Goal: Task Accomplishment & Management: Complete application form

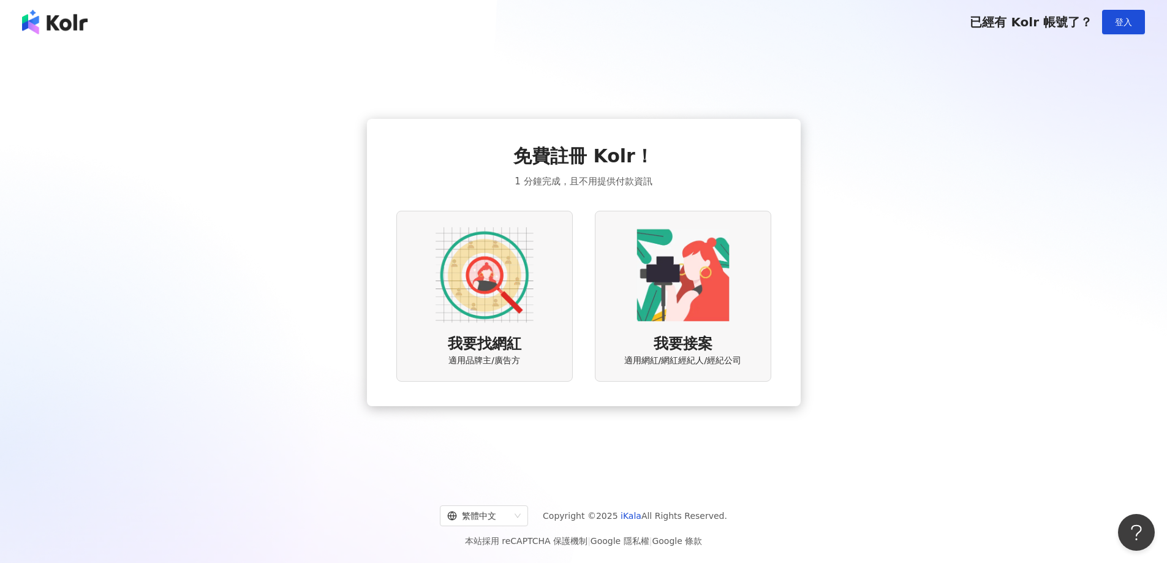
click at [481, 278] on img at bounding box center [485, 275] width 98 height 98
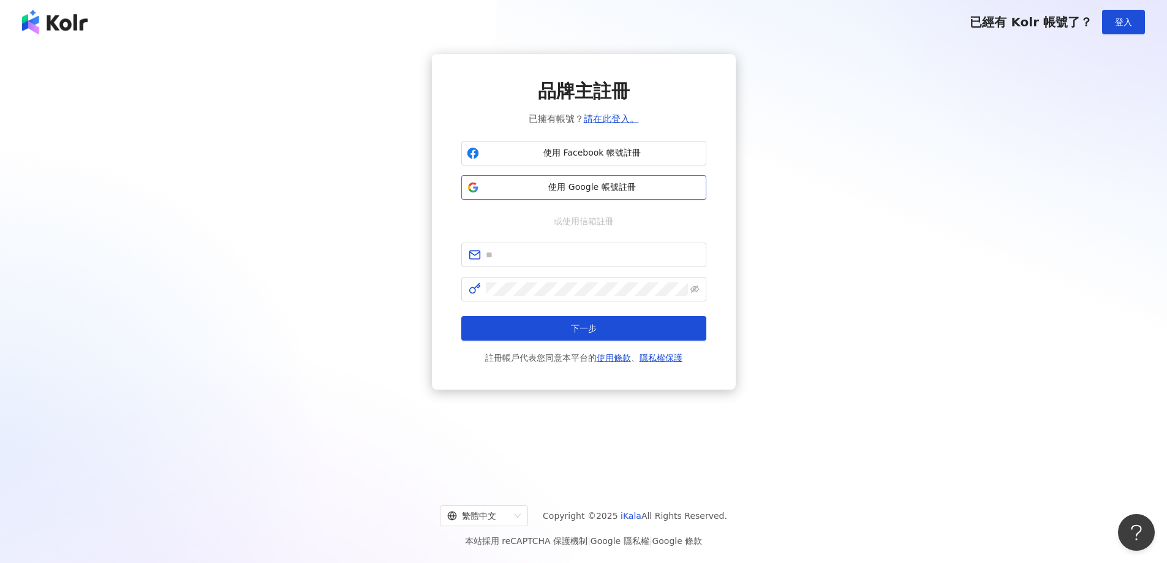
click at [628, 183] on span "使用 Google 帳號註冊" at bounding box center [592, 187] width 217 height 12
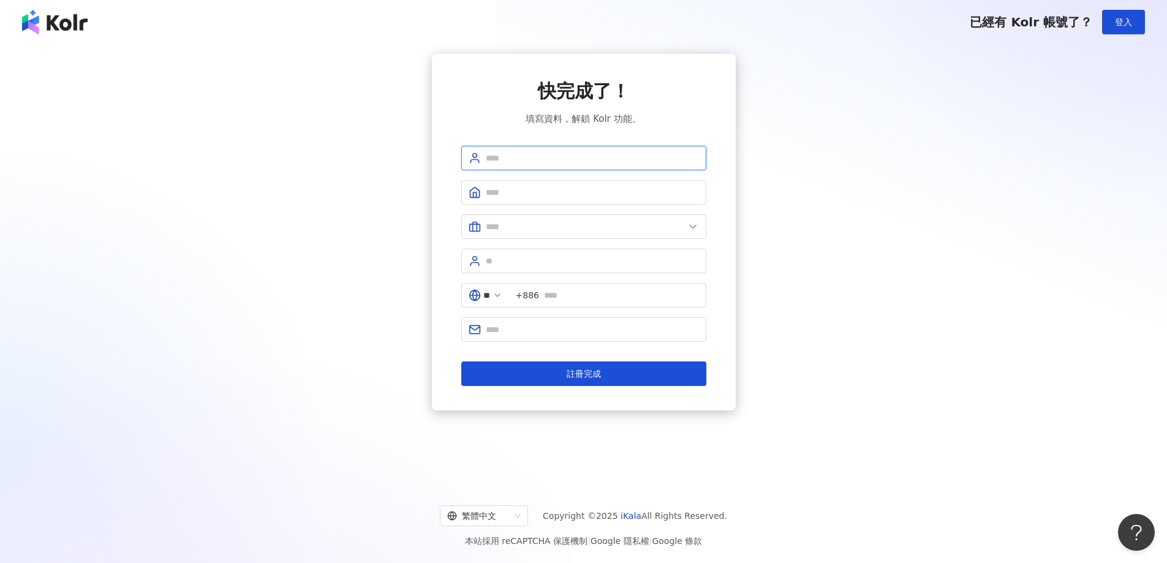
click at [558, 158] on input "text" at bounding box center [592, 157] width 213 height 13
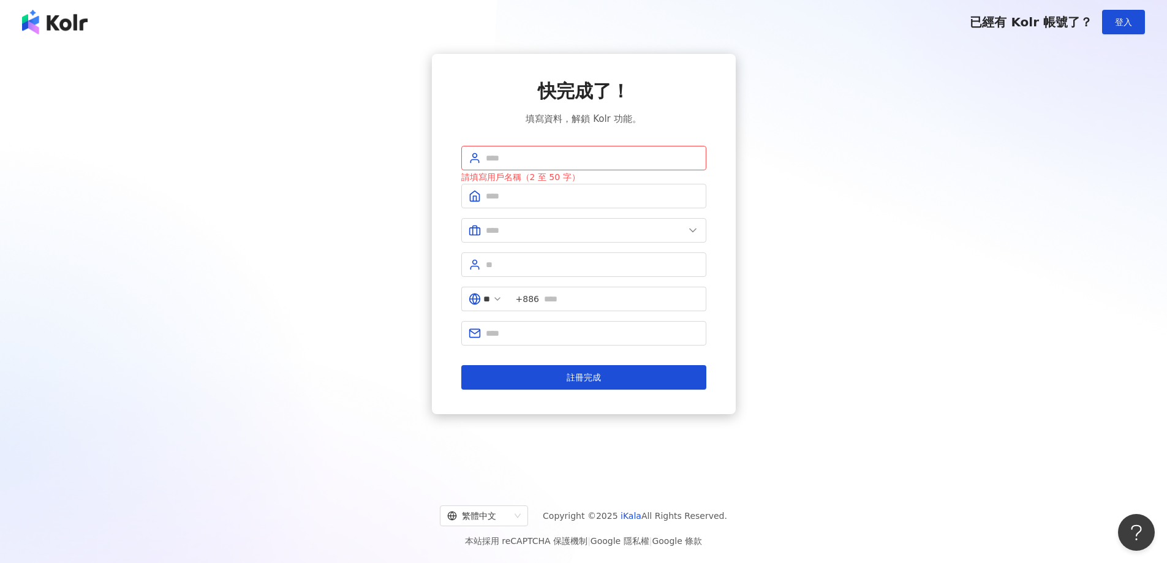
click at [903, 299] on div "快完成了！ 填寫資料，解鎖 Kolr 功能。 請填寫用戶名稱（2 至 50 字） ** +886 註冊完成" at bounding box center [584, 234] width 1138 height 360
click at [601, 158] on input "text" at bounding box center [592, 157] width 213 height 13
drag, startPoint x: 512, startPoint y: 161, endPoint x: 609, endPoint y: 163, distance: 96.8
click at [609, 163] on input "**********" at bounding box center [592, 157] width 213 height 13
type input "**********"
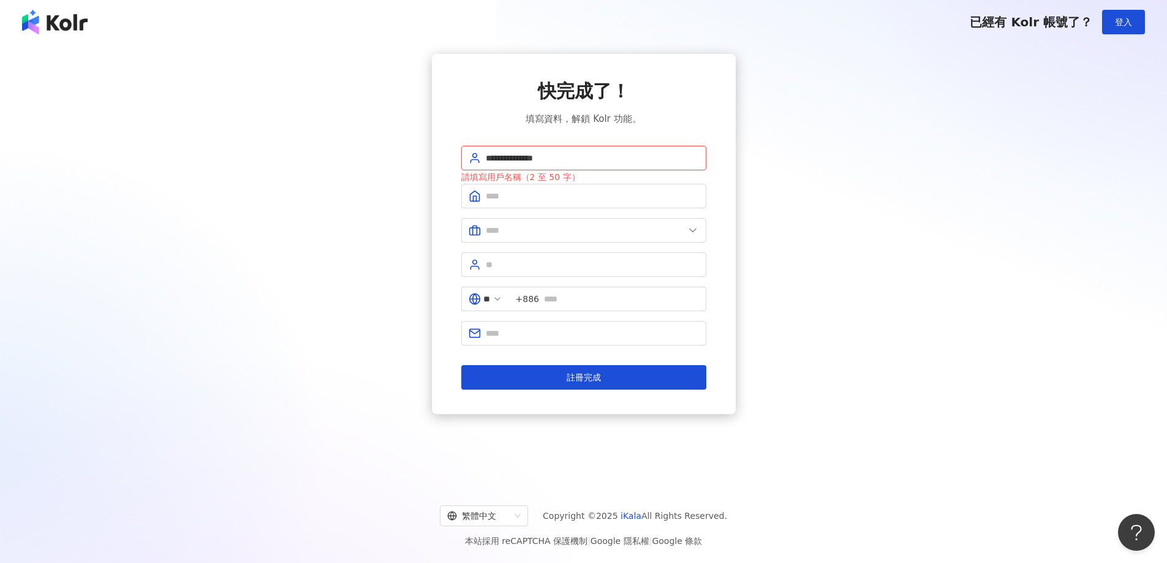
click at [461, 365] on button "註冊完成" at bounding box center [583, 377] width 245 height 25
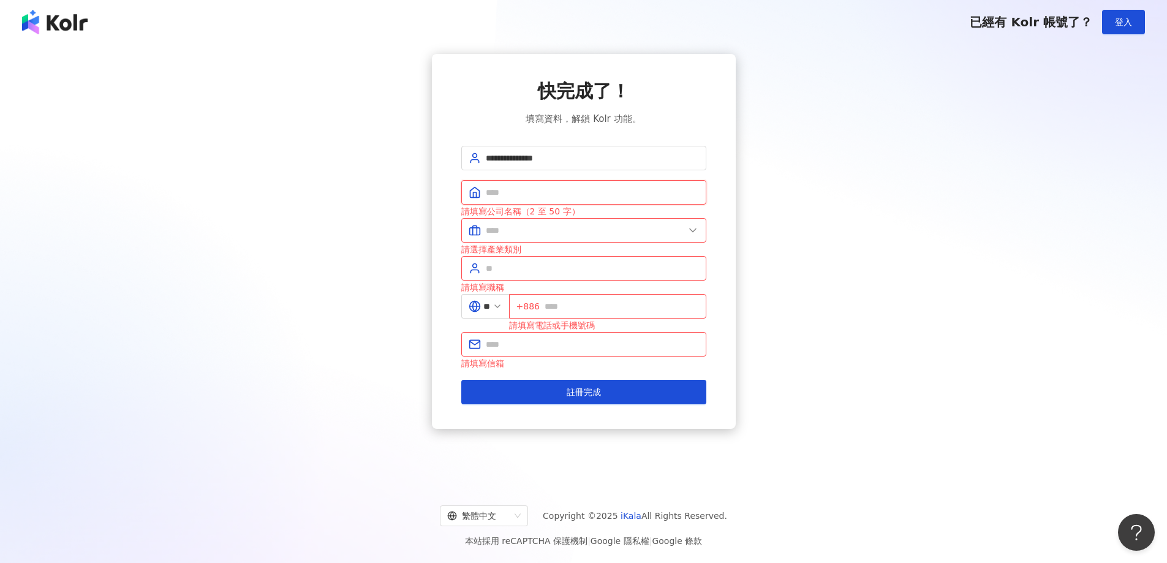
click at [577, 186] on input "text" at bounding box center [592, 192] width 213 height 13
type input "****"
click at [572, 230] on input "text" at bounding box center [585, 230] width 198 height 13
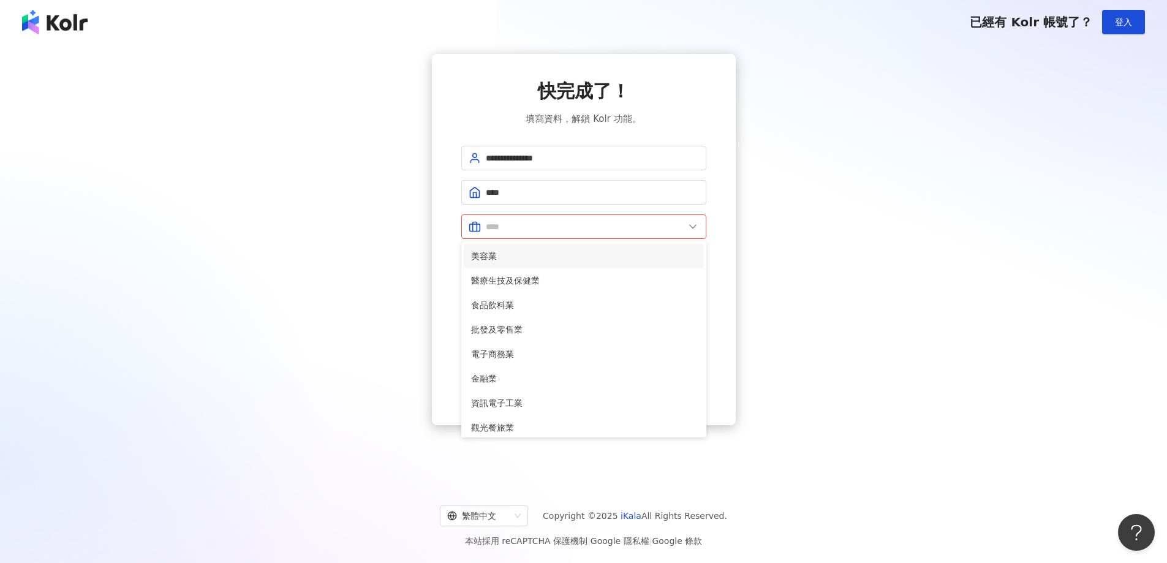
click at [557, 254] on span "美容業" at bounding box center [583, 255] width 225 height 13
type input "***"
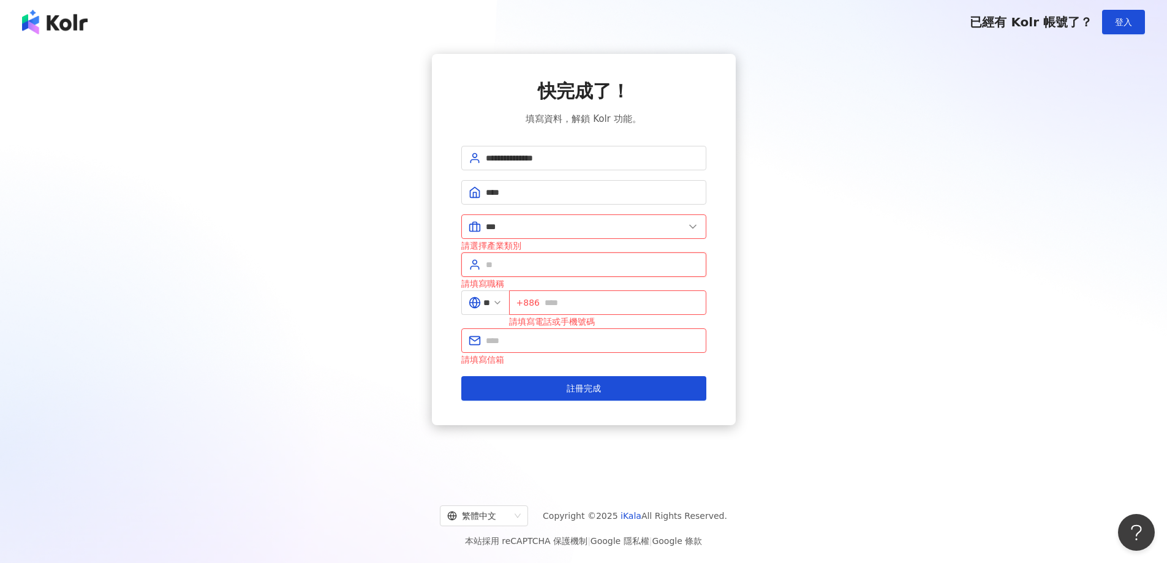
click at [562, 267] on input "text" at bounding box center [592, 264] width 213 height 13
drag, startPoint x: 515, startPoint y: 161, endPoint x: 613, endPoint y: 159, distance: 98.0
click at [613, 159] on input "**********" at bounding box center [592, 157] width 213 height 13
click at [516, 266] on input "text" at bounding box center [592, 264] width 213 height 13
paste input "*********"
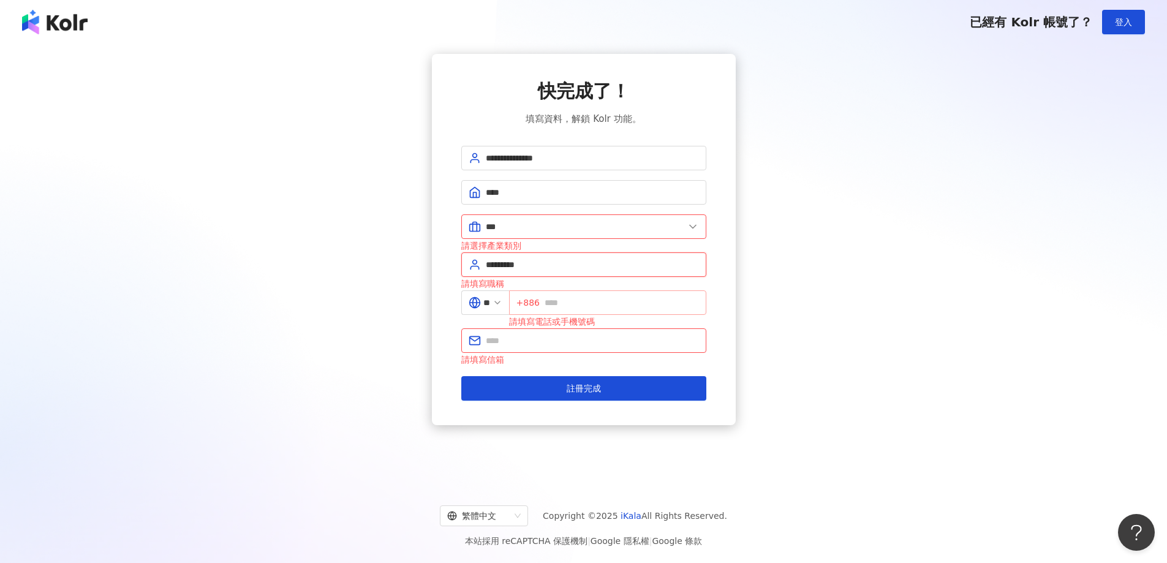
type input "*********"
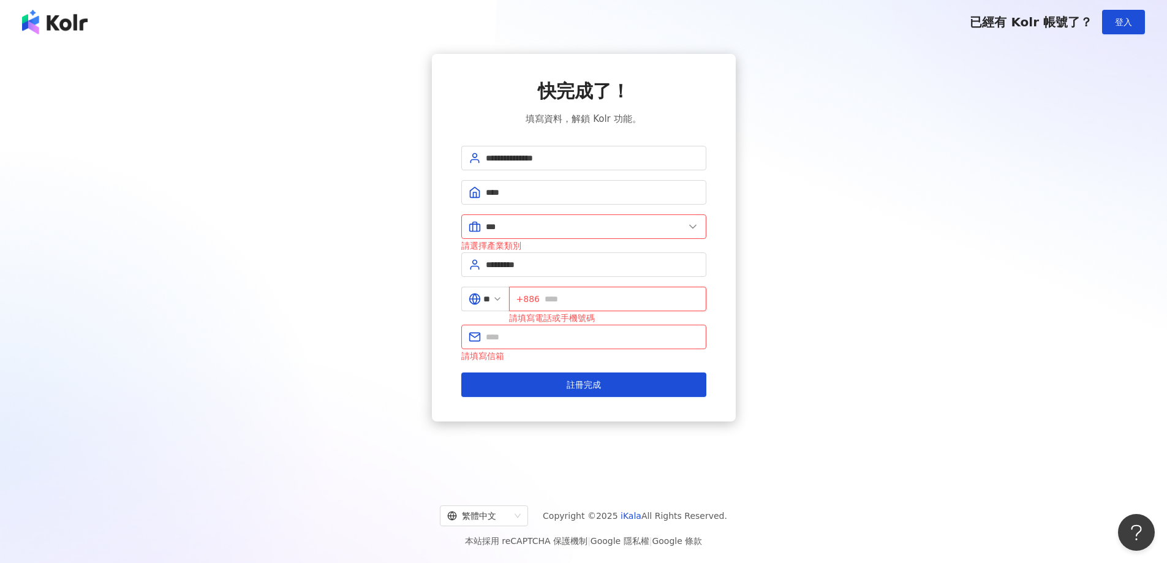
click at [582, 298] on input "text" at bounding box center [622, 298] width 154 height 13
type input "*"
type input "********"
click at [658, 332] on input "text" at bounding box center [592, 336] width 213 height 13
type input "**********"
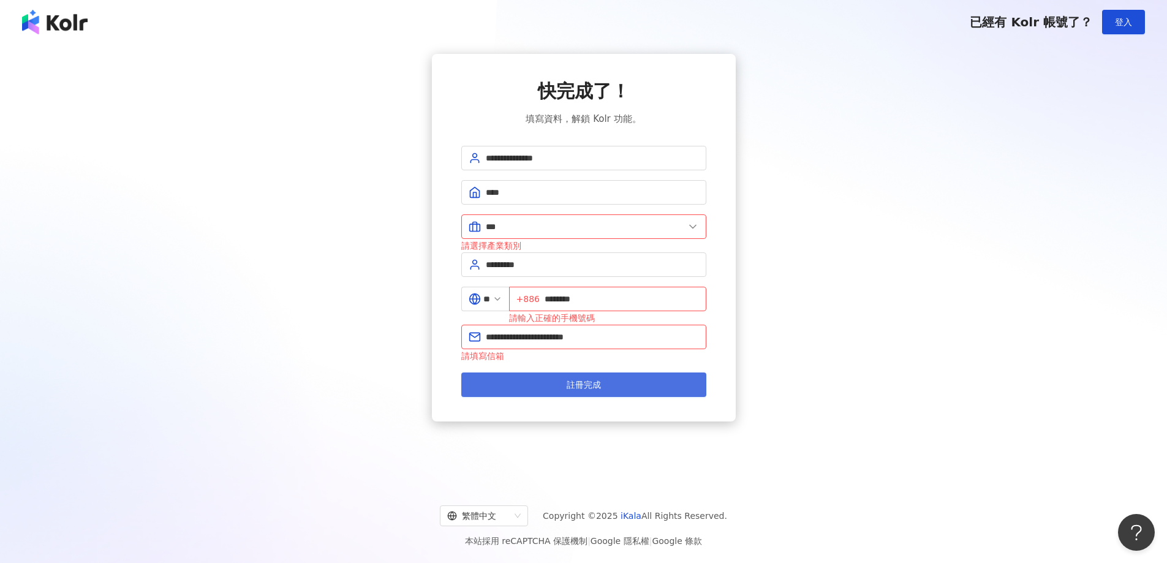
click at [648, 383] on button "註冊完成" at bounding box center [583, 384] width 245 height 25
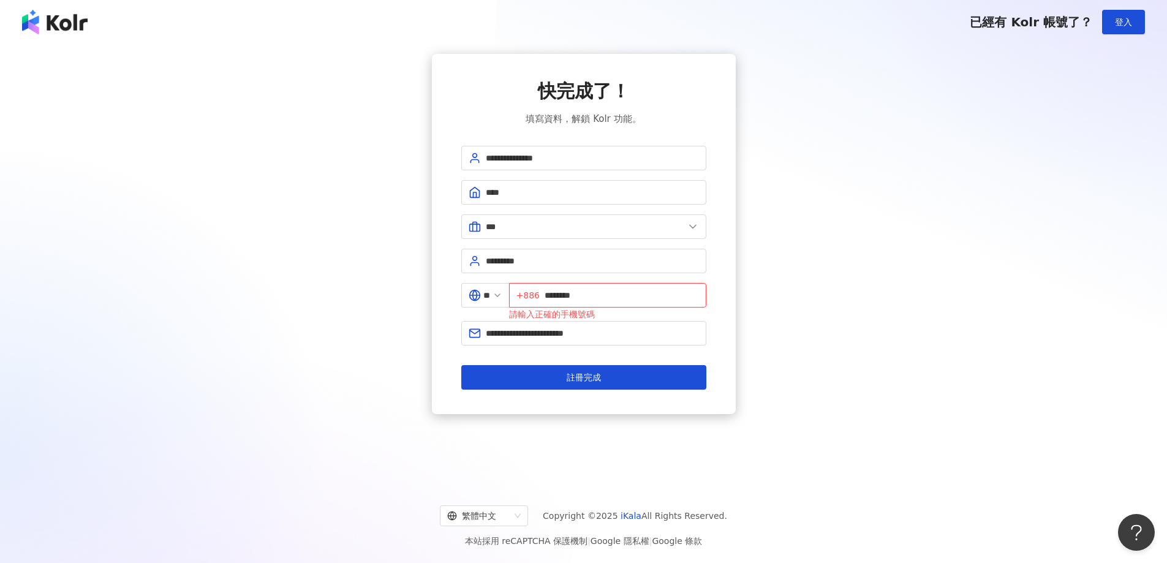
click at [550, 297] on input "********" at bounding box center [622, 295] width 154 height 13
click at [656, 296] on input "**********" at bounding box center [622, 295] width 154 height 13
type input "**********"
click at [619, 374] on button "註冊完成" at bounding box center [583, 377] width 245 height 25
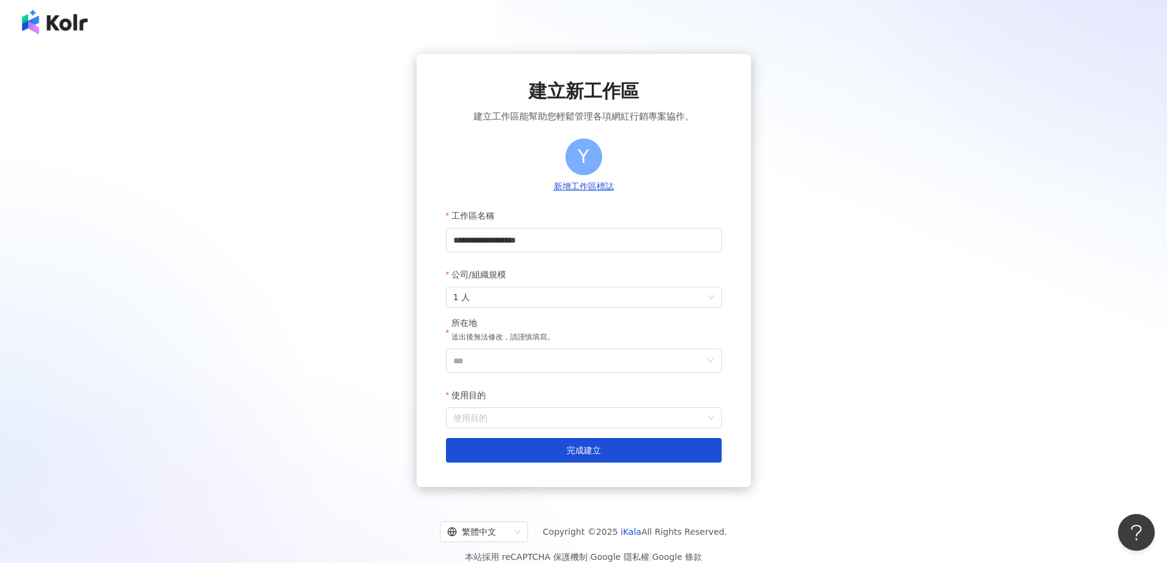
scroll to position [56, 0]
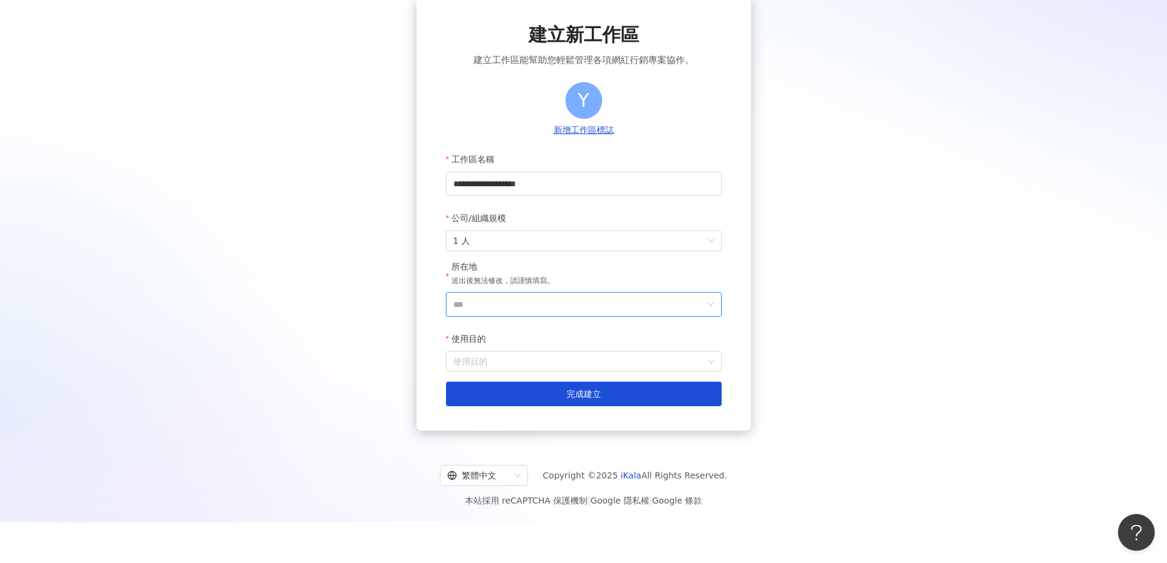
click at [569, 300] on input "***" at bounding box center [578, 304] width 251 height 23
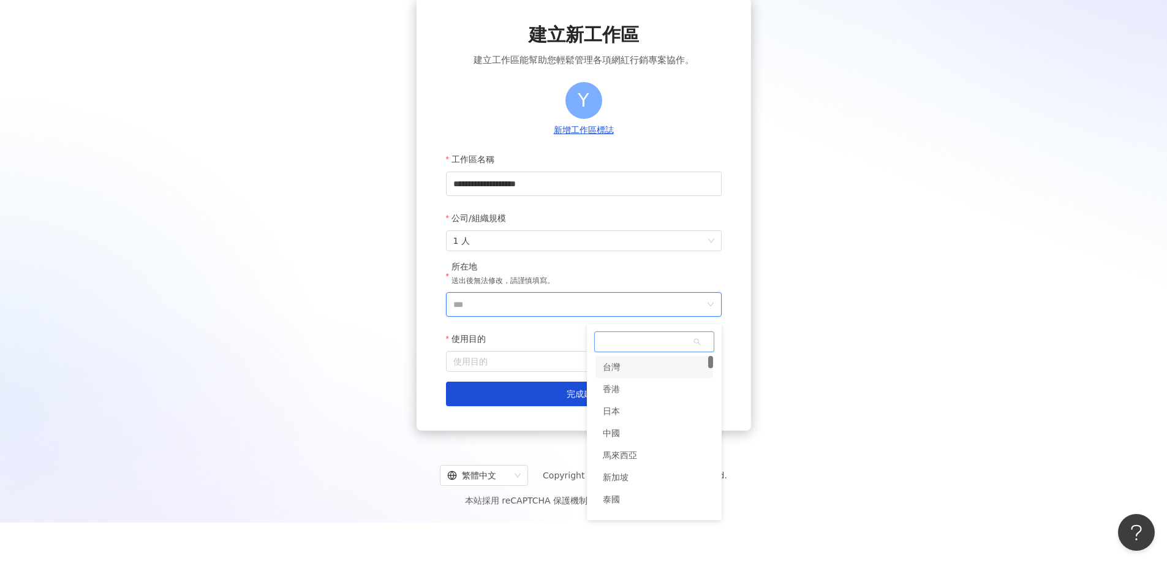
click at [620, 366] on div "台灣" at bounding box center [654, 367] width 118 height 22
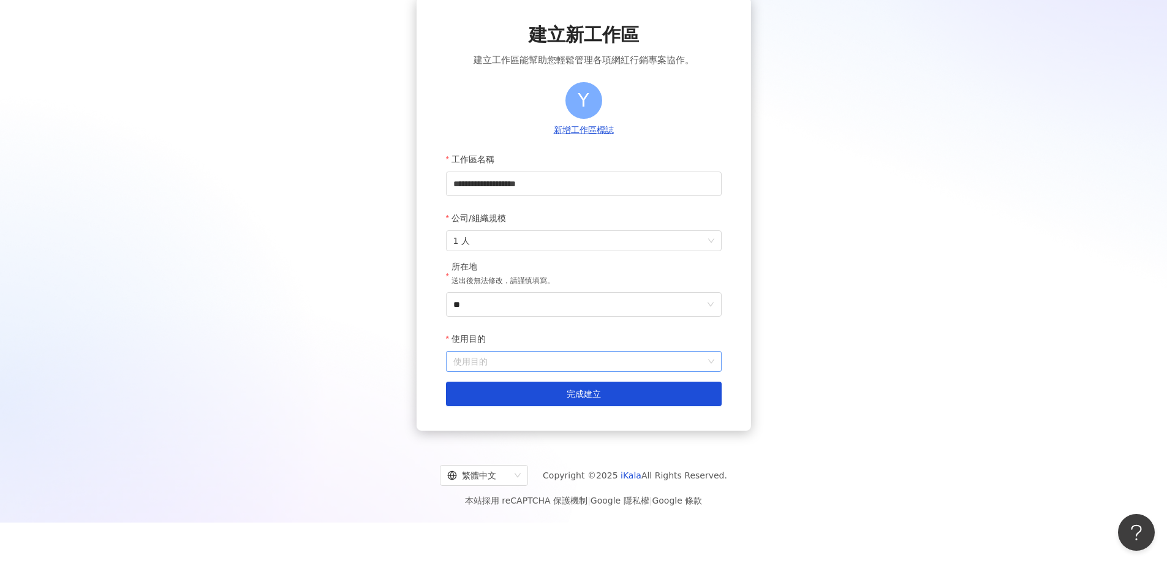
click at [616, 364] on input "使用目的" at bounding box center [583, 362] width 261 height 20
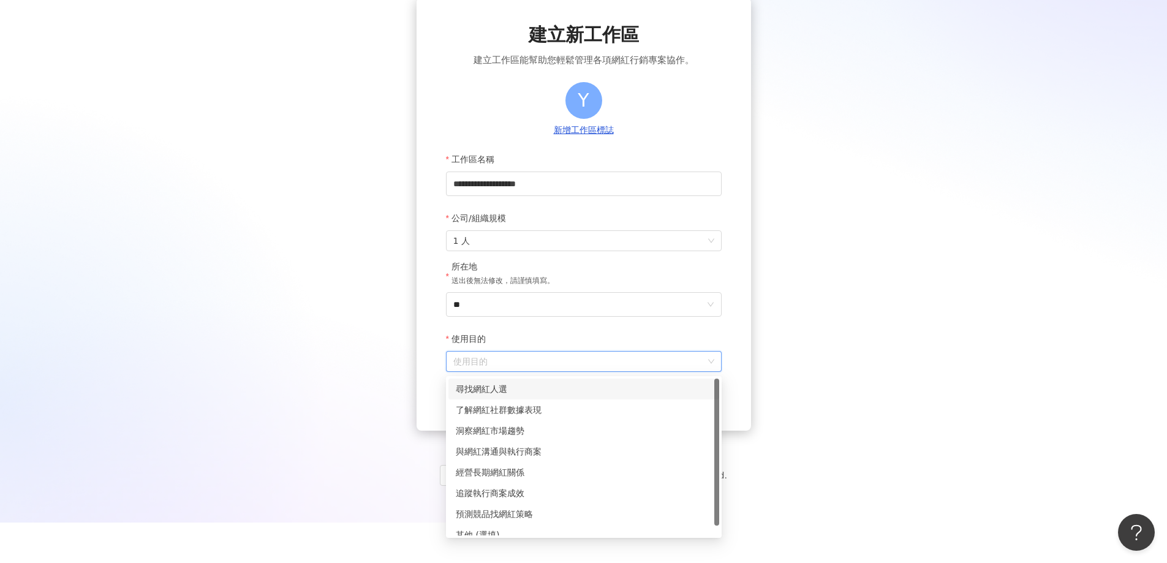
click at [559, 384] on div "尋找網紅人選" at bounding box center [584, 388] width 256 height 13
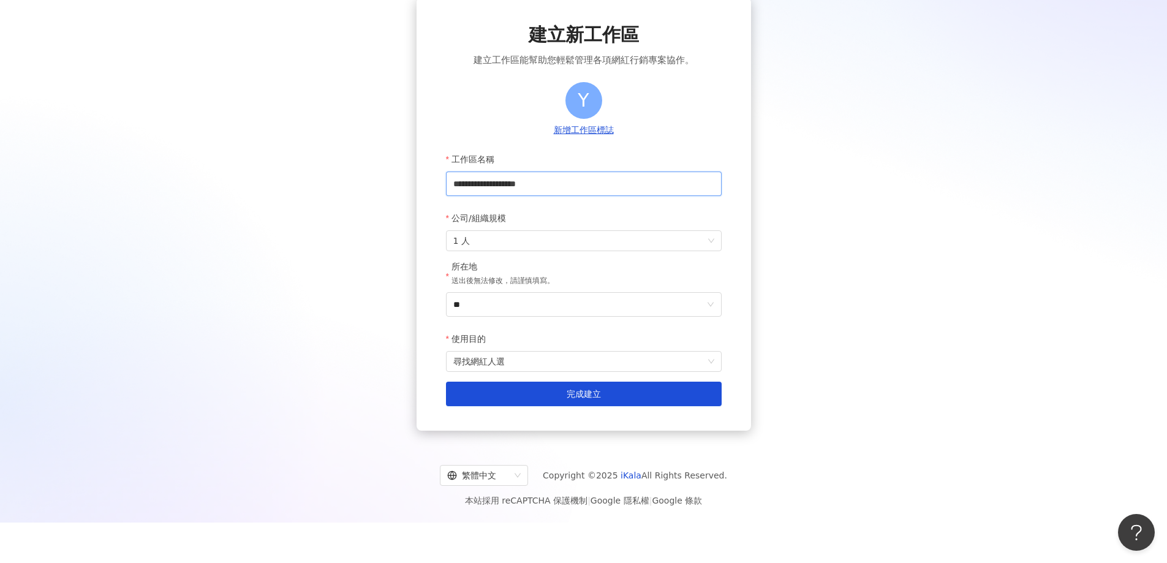
drag, startPoint x: 522, startPoint y: 188, endPoint x: 600, endPoint y: 188, distance: 78.4
click at [600, 188] on input "**********" at bounding box center [584, 184] width 276 height 25
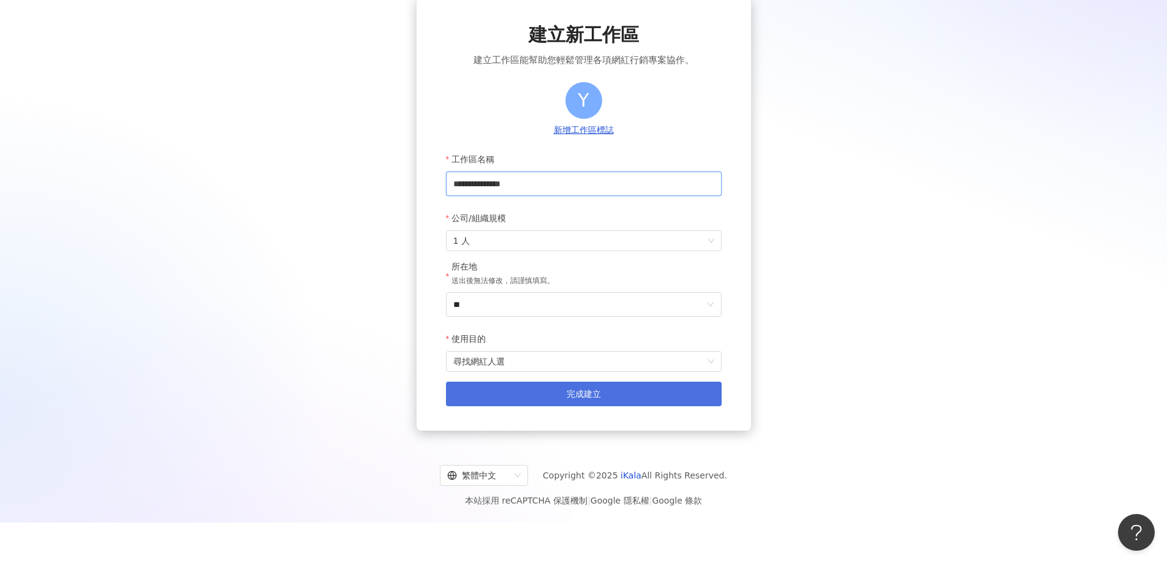
type input "**********"
click at [592, 399] on span "完成建立" at bounding box center [584, 394] width 34 height 10
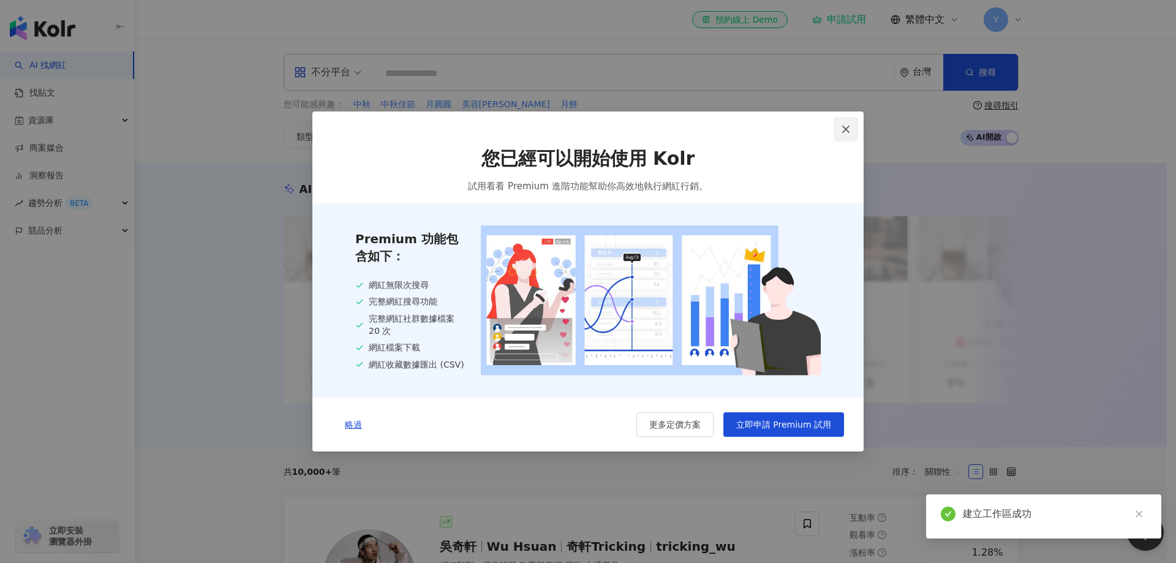
click at [847, 129] on icon "close" at bounding box center [845, 129] width 7 height 7
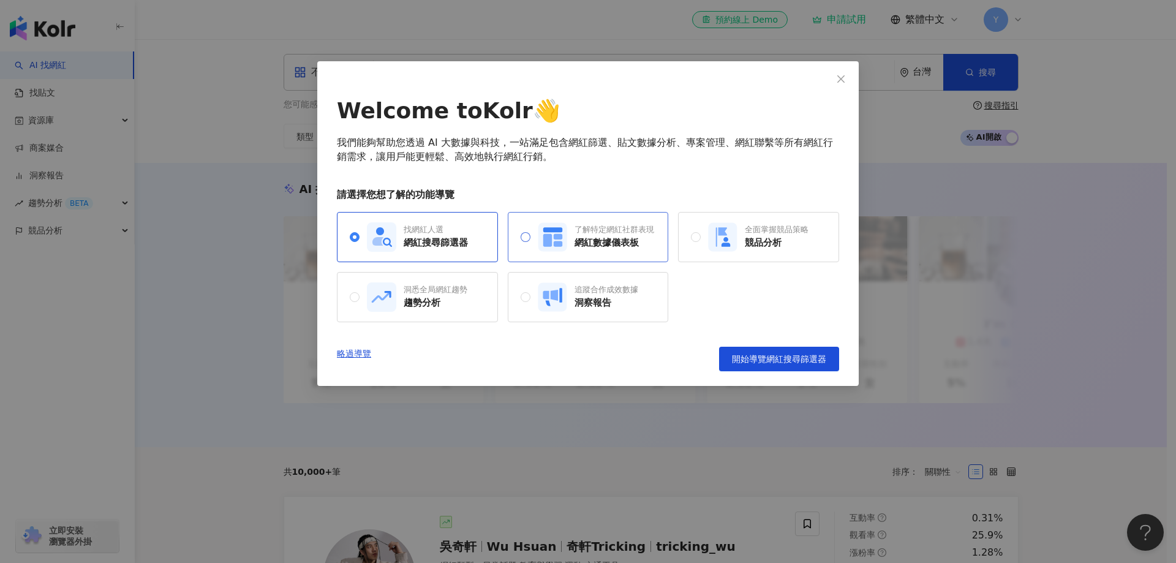
click at [578, 254] on div "了解特定網紅社群表現 網紅數據儀表板" at bounding box center [588, 237] width 161 height 50
click at [412, 251] on div "找網紅人選 網紅搜尋篩選器" at bounding box center [417, 236] width 101 height 29
click at [796, 361] on span "開始導覽網紅搜尋篩選器" at bounding box center [779, 359] width 94 height 10
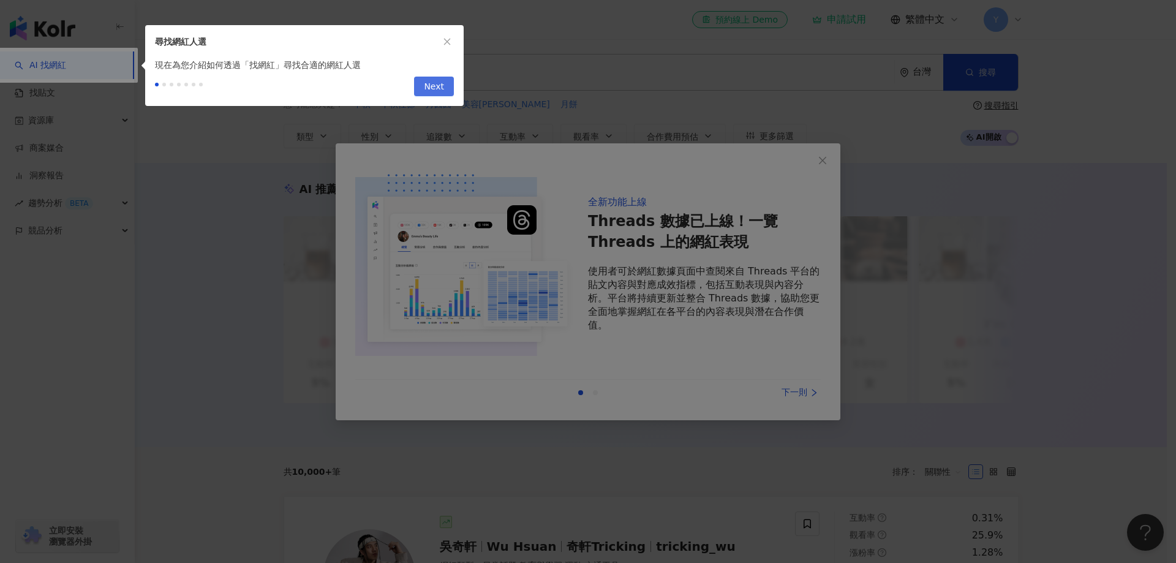
click at [444, 89] on button "Next" at bounding box center [434, 87] width 40 height 20
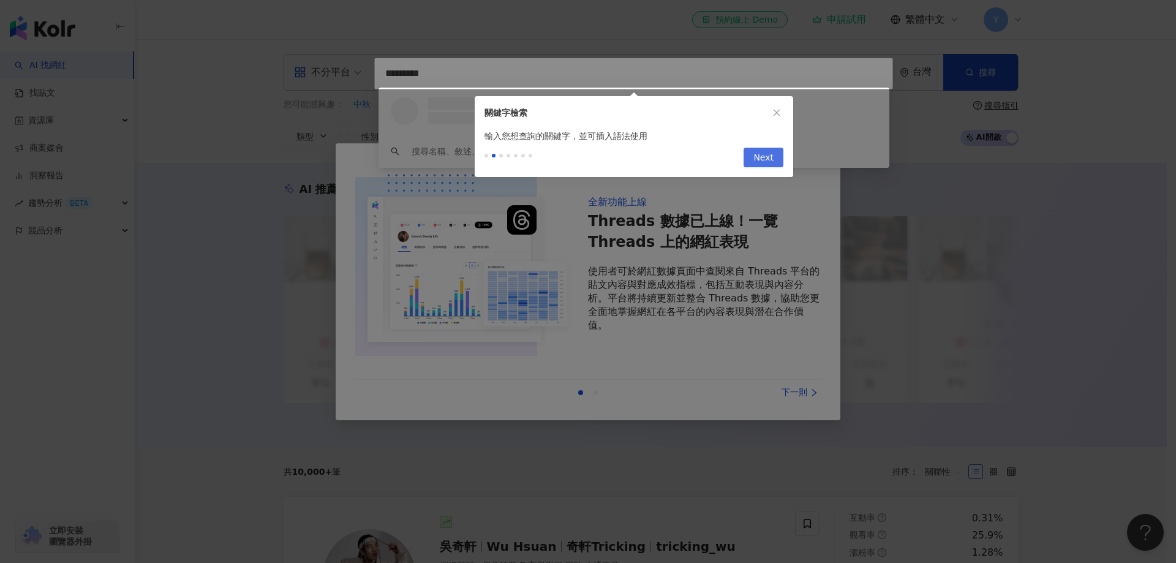
click at [758, 157] on span "Next" at bounding box center [764, 158] width 20 height 20
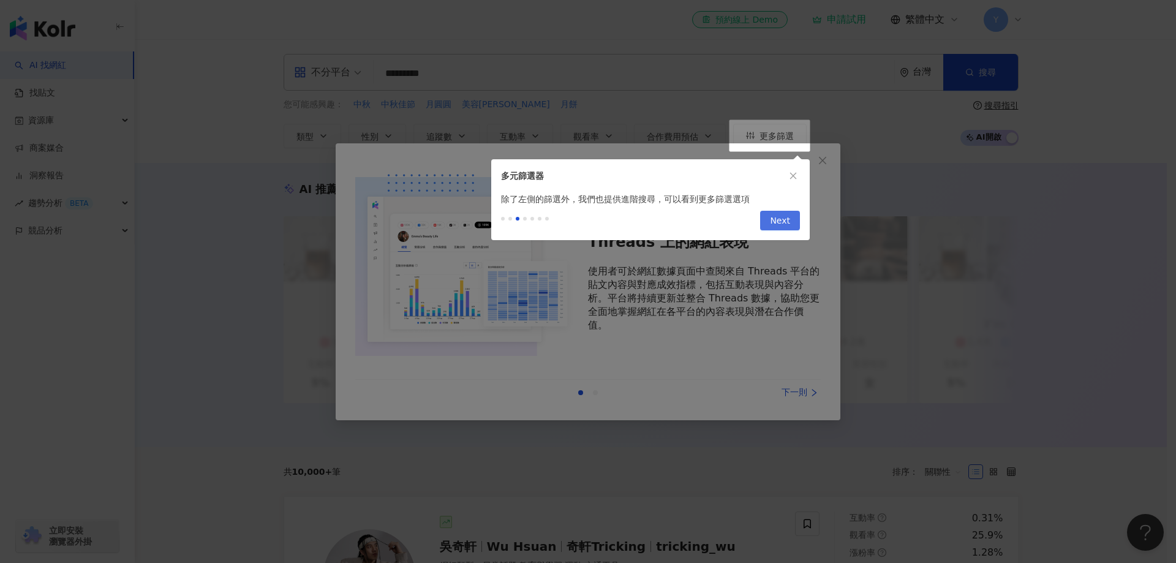
click at [777, 222] on span "Next" at bounding box center [780, 221] width 20 height 20
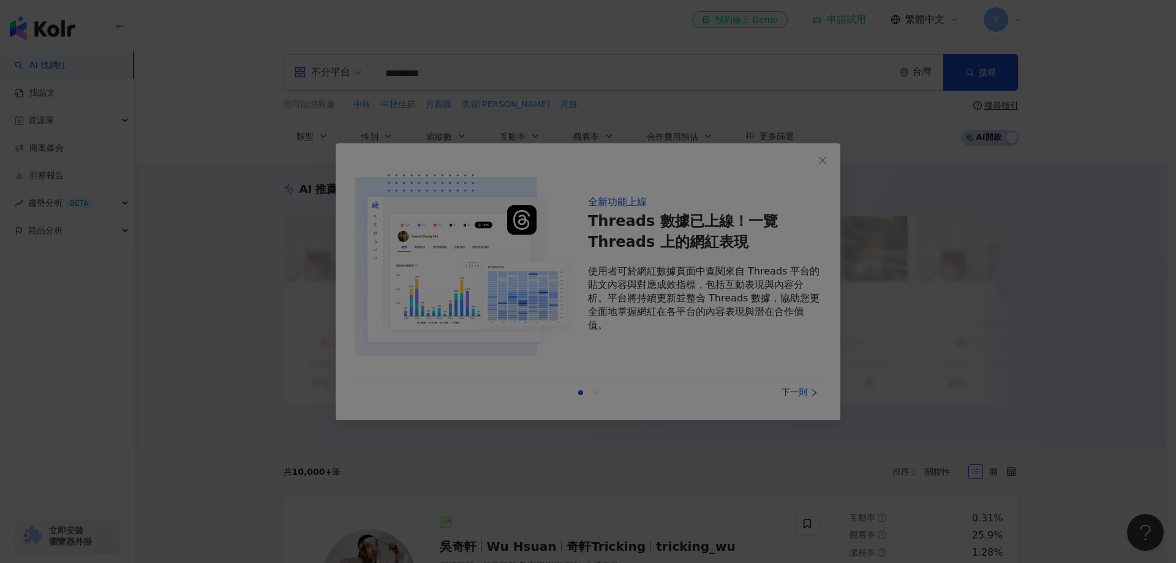
click at [791, 332] on div at bounding box center [588, 281] width 1176 height 563
click at [792, 216] on div at bounding box center [588, 281] width 1176 height 563
click at [563, 209] on div at bounding box center [588, 281] width 1176 height 563
click at [734, 165] on div at bounding box center [588, 281] width 1176 height 563
click at [739, 169] on div at bounding box center [588, 281] width 1176 height 563
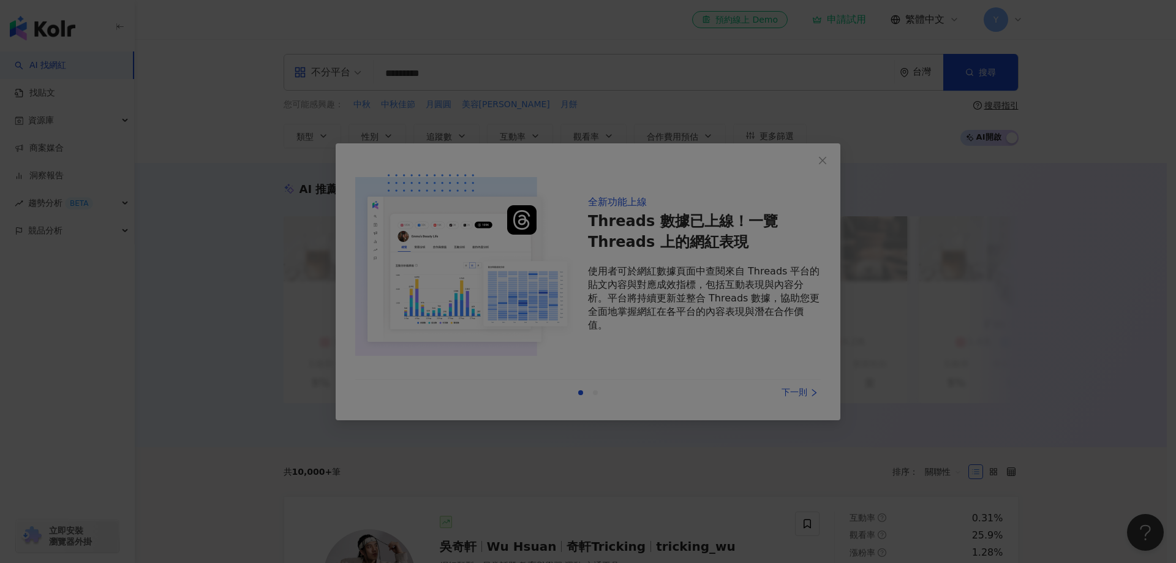
click at [822, 172] on div at bounding box center [588, 281] width 1176 height 563
drag, startPoint x: 671, startPoint y: 254, endPoint x: 482, endPoint y: 200, distance: 197.0
click at [660, 254] on div at bounding box center [588, 281] width 1176 height 563
drag, startPoint x: 482, startPoint y: 200, endPoint x: 270, endPoint y: 129, distance: 222.8
click at [407, 167] on div at bounding box center [588, 281] width 1176 height 563
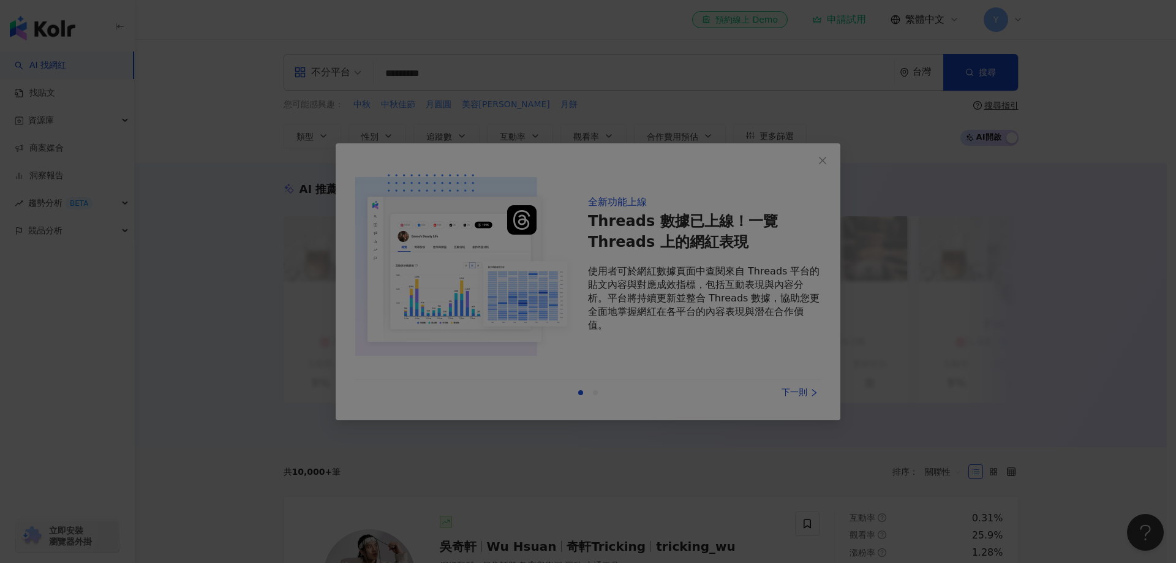
drag, startPoint x: 196, startPoint y: 106, endPoint x: 501, endPoint y: 318, distance: 371.0
click at [198, 134] on div at bounding box center [588, 281] width 1176 height 563
drag, startPoint x: 501, startPoint y: 318, endPoint x: 610, endPoint y: 371, distance: 121.1
click at [565, 349] on div at bounding box center [588, 281] width 1176 height 563
click at [636, 404] on div at bounding box center [588, 281] width 1176 height 563
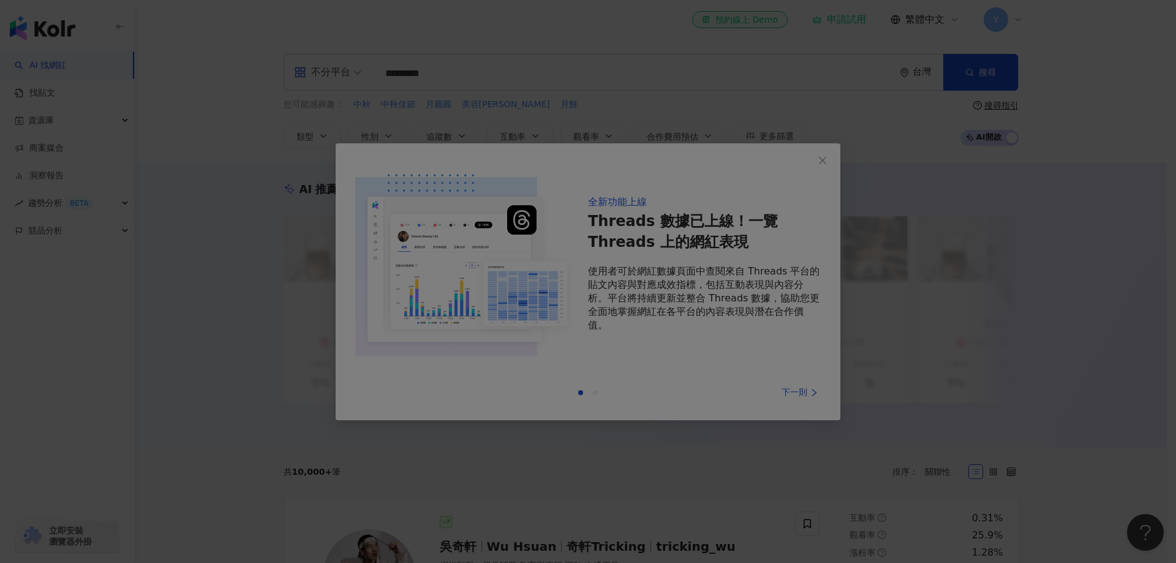
drag, startPoint x: 644, startPoint y: 395, endPoint x: 752, endPoint y: 354, distance: 115.4
click at [681, 387] on div at bounding box center [588, 281] width 1176 height 563
drag, startPoint x: 651, startPoint y: 331, endPoint x: 697, endPoint y: 390, distance: 75.0
click at [440, 339] on div at bounding box center [588, 281] width 1176 height 563
drag, startPoint x: 798, startPoint y: 382, endPoint x: 800, endPoint y: 288, distance: 94.4
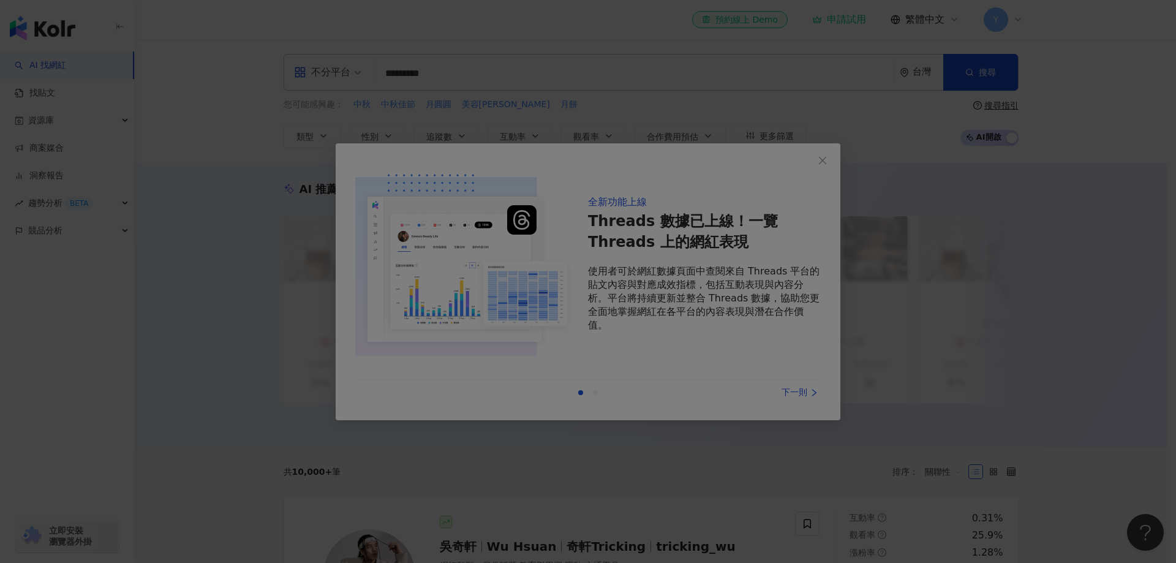
click at [794, 379] on div at bounding box center [588, 281] width 1176 height 563
drag, startPoint x: 956, startPoint y: 83, endPoint x: 953, endPoint y: 89, distance: 7.1
click at [956, 83] on div at bounding box center [588, 281] width 1176 height 563
click at [725, 200] on div at bounding box center [588, 281] width 1176 height 563
click at [638, 223] on div at bounding box center [588, 281] width 1176 height 563
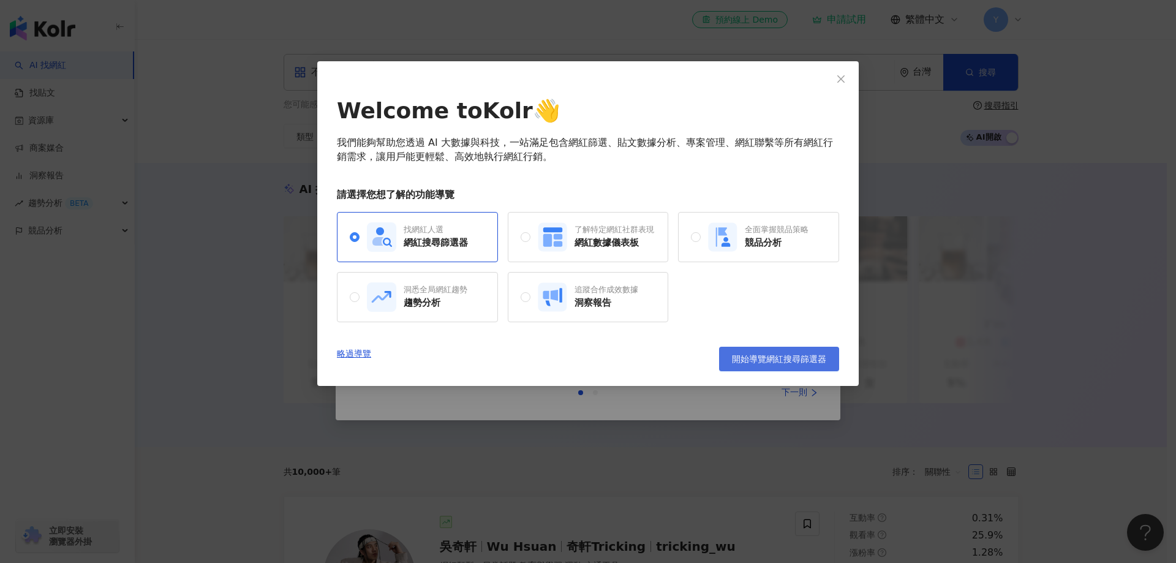
click at [756, 359] on span "開始導覽網紅搜尋篩選器" at bounding box center [779, 359] width 94 height 10
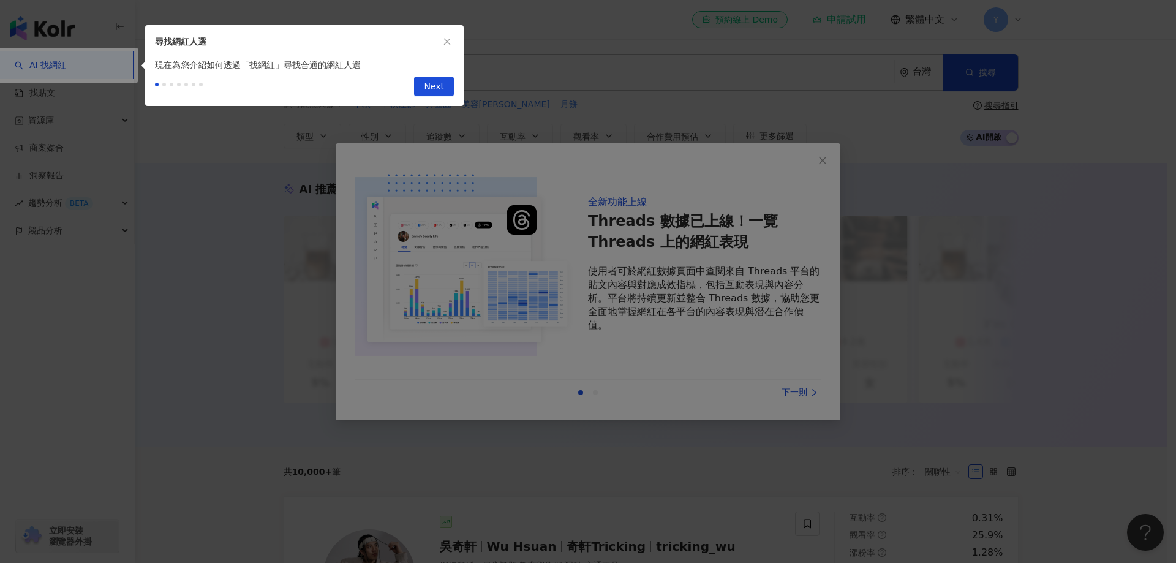
click at [440, 87] on span "Next" at bounding box center [434, 87] width 20 height 20
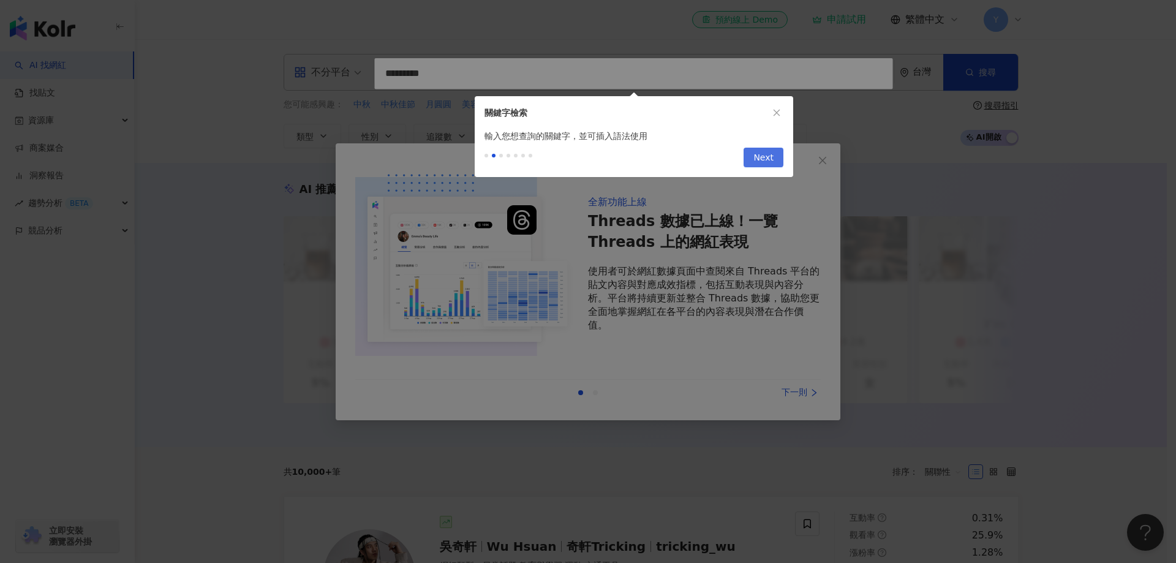
click at [751, 158] on button "Next" at bounding box center [764, 158] width 40 height 20
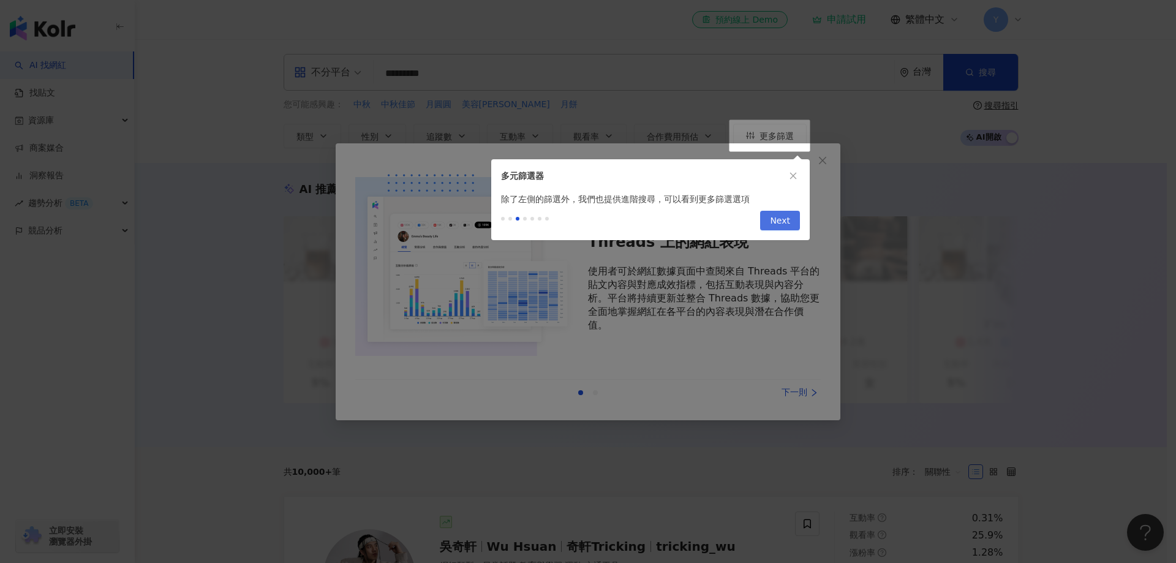
click at [781, 221] on span "Next" at bounding box center [780, 221] width 20 height 20
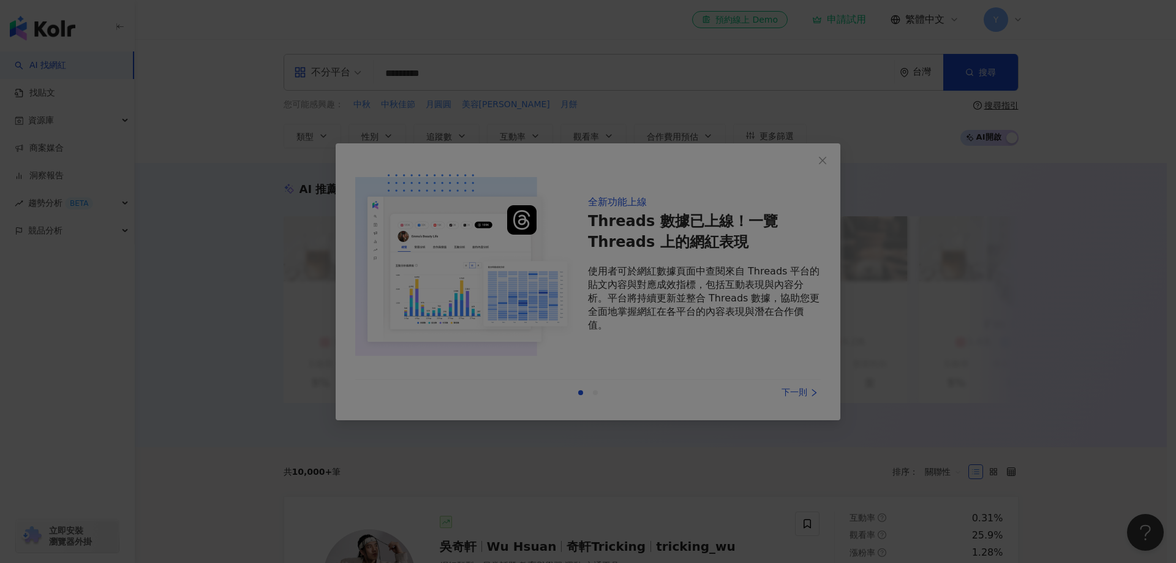
click at [814, 170] on div at bounding box center [588, 281] width 1176 height 563
click at [785, 138] on div at bounding box center [588, 281] width 1176 height 563
drag, startPoint x: 732, startPoint y: 61, endPoint x: 779, endPoint y: 63, distance: 46.6
click at [733, 61] on div at bounding box center [588, 281] width 1176 height 563
click at [952, 65] on div at bounding box center [588, 281] width 1176 height 563
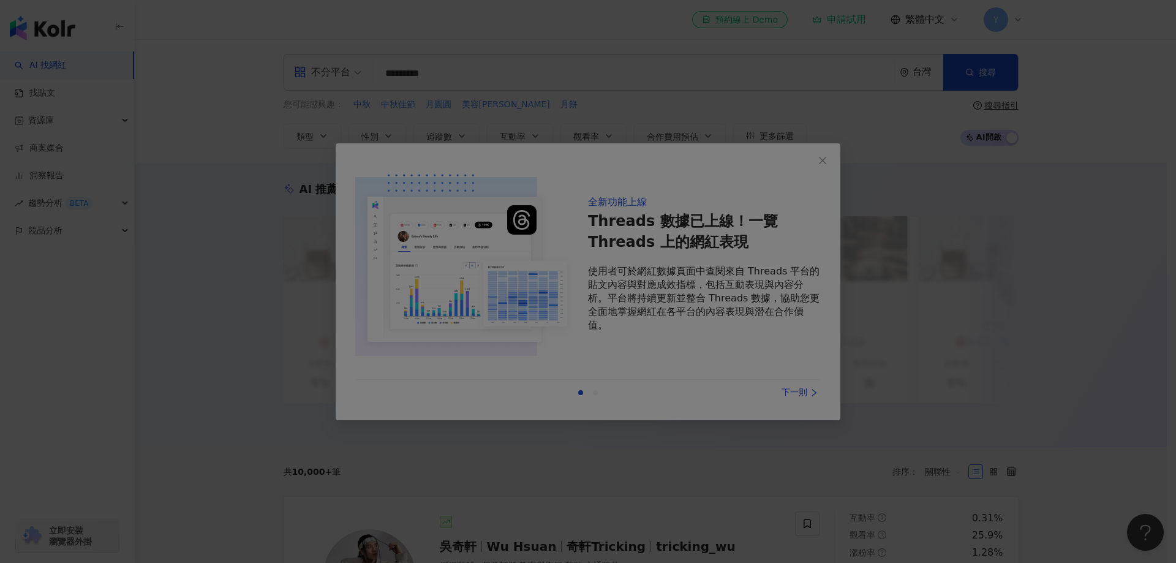
click at [537, 269] on div at bounding box center [588, 281] width 1176 height 563
drag, startPoint x: 673, startPoint y: 214, endPoint x: 733, endPoint y: 192, distance: 64.0
click at [675, 213] on div at bounding box center [588, 281] width 1176 height 563
click at [822, 157] on div at bounding box center [588, 281] width 1176 height 563
click at [823, 157] on div at bounding box center [588, 281] width 1176 height 563
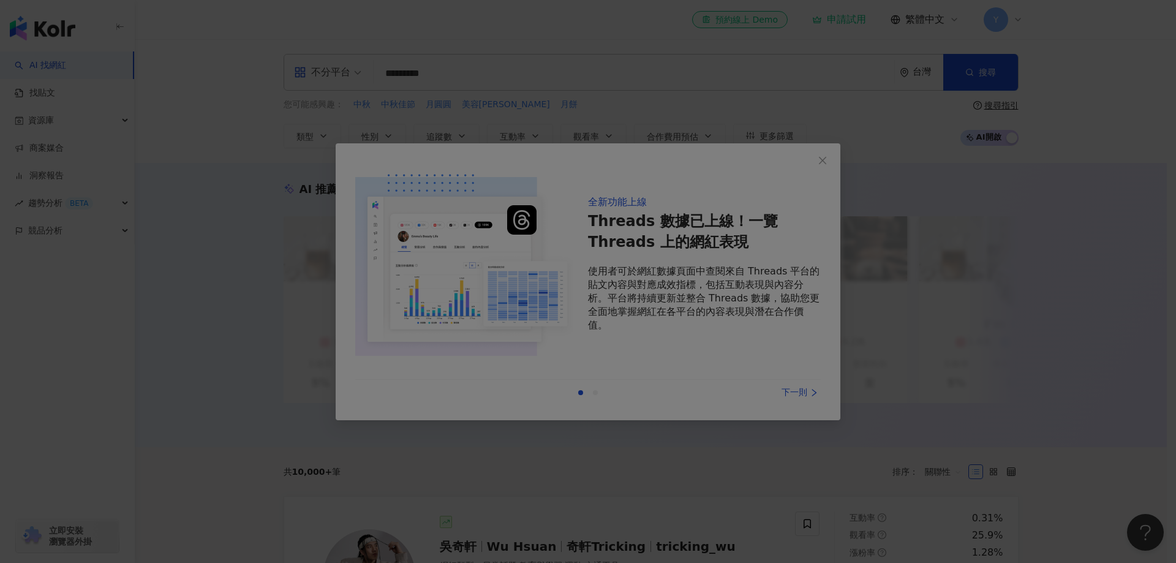
drag, startPoint x: 657, startPoint y: 340, endPoint x: 601, endPoint y: 342, distance: 55.8
click at [640, 342] on body "AI 找網紅 找貼文 資源庫 商案媒合 洞察報告 趨勢分析 BETA 競品分析 立即安裝 瀏覽器外掛 el-icon-cs 預約線上 Demo 申請試用 繁體…" at bounding box center [583, 281] width 1167 height 563
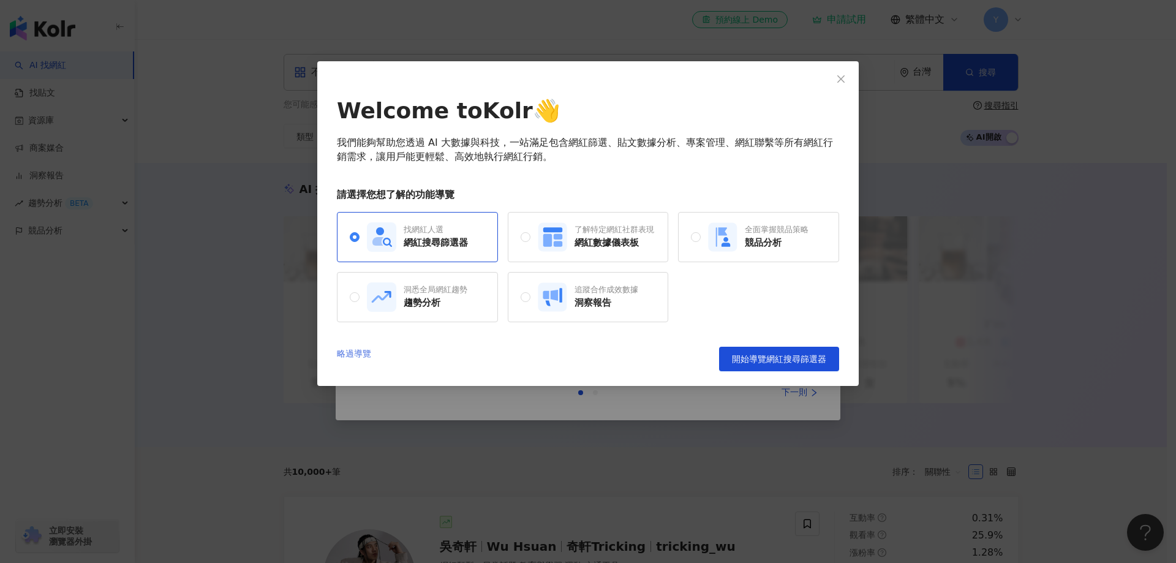
click at [365, 352] on link "略過導覽" at bounding box center [354, 359] width 34 height 25
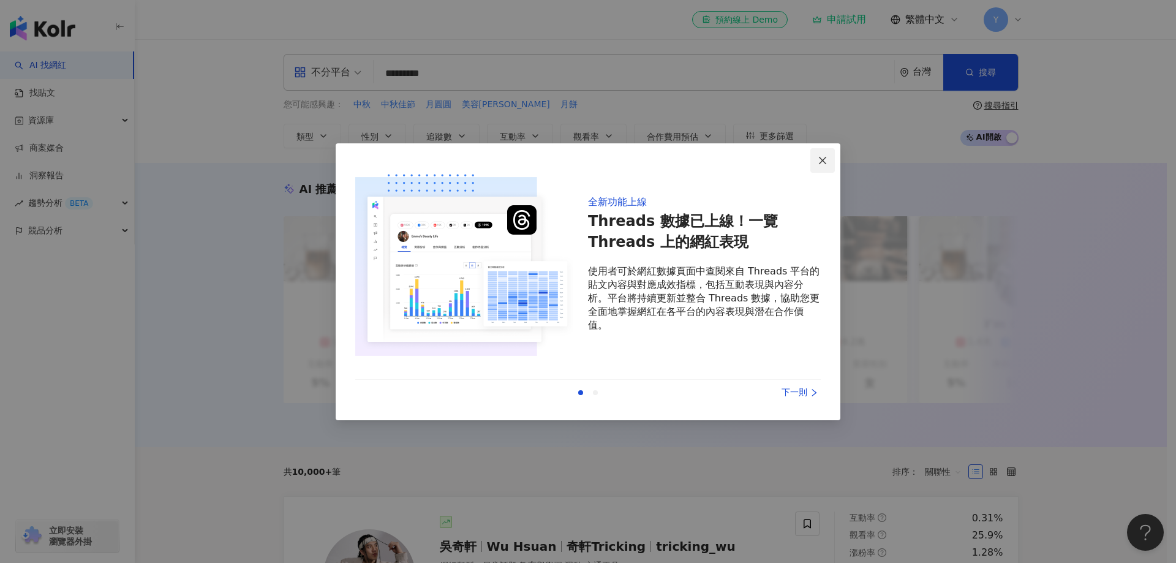
click at [826, 161] on icon "close" at bounding box center [823, 161] width 10 height 10
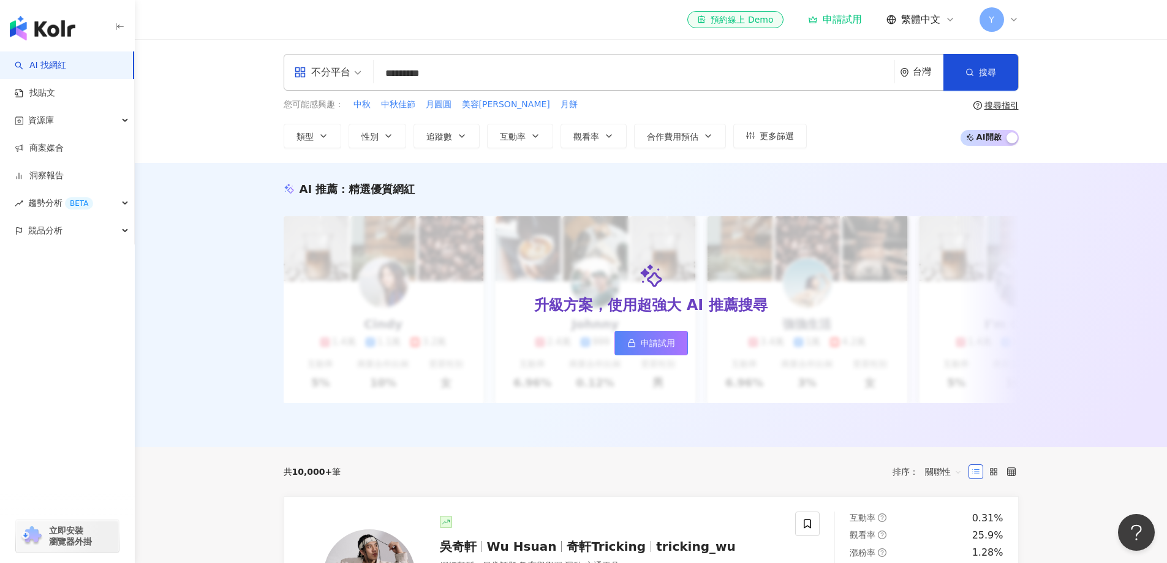
click at [375, 67] on div "不分平台 ********* 台灣 搜尋 loading 搜尋名稱、敘述、貼文含有關鍵字 “ 團購 AND 優惠 ” 的網紅" at bounding box center [651, 72] width 735 height 37
click at [344, 67] on div "不分平台" at bounding box center [322, 72] width 56 height 20
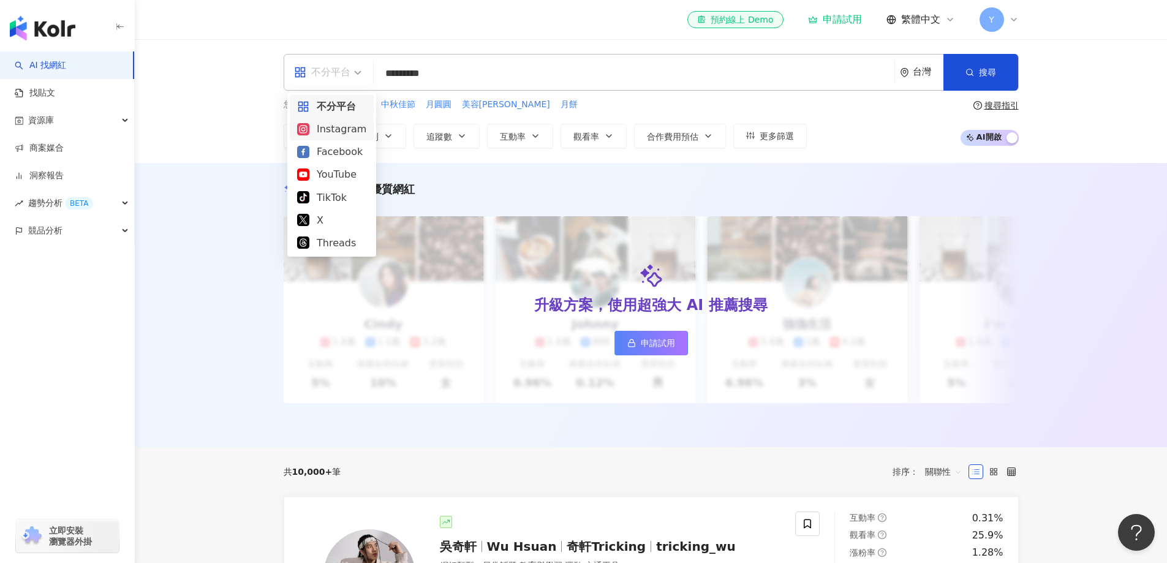
click at [330, 126] on div "Instagram" at bounding box center [331, 128] width 69 height 15
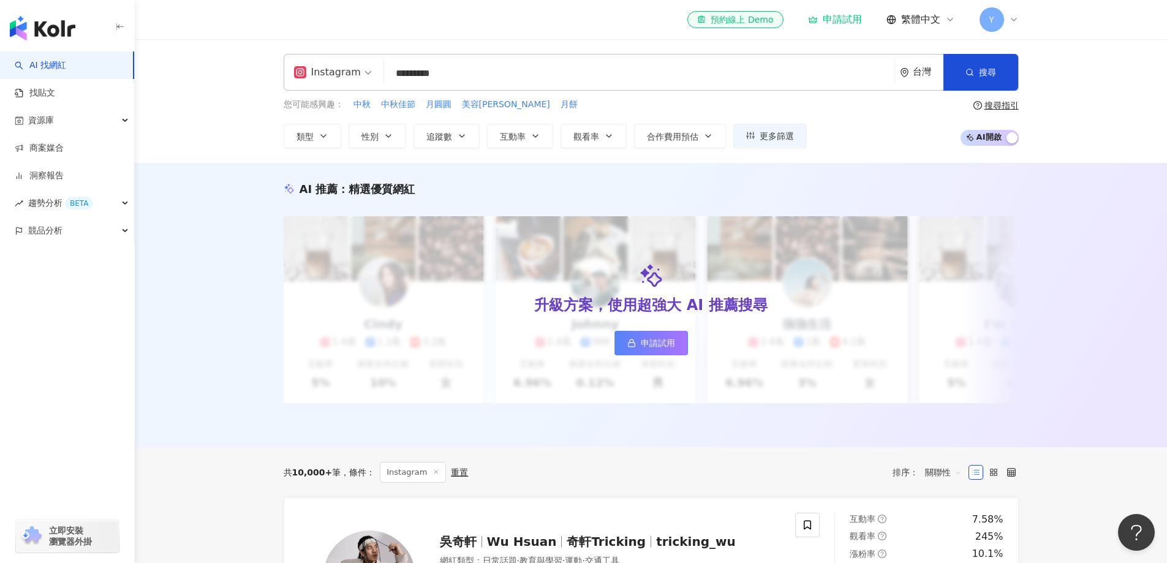
click at [502, 81] on input "*********" at bounding box center [639, 73] width 501 height 23
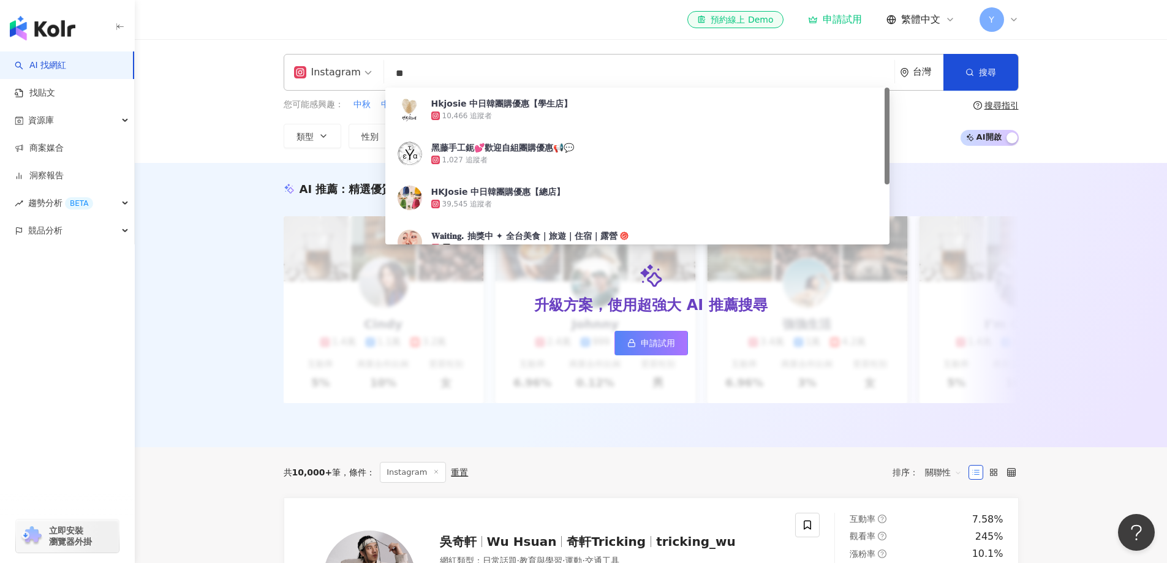
type input "*"
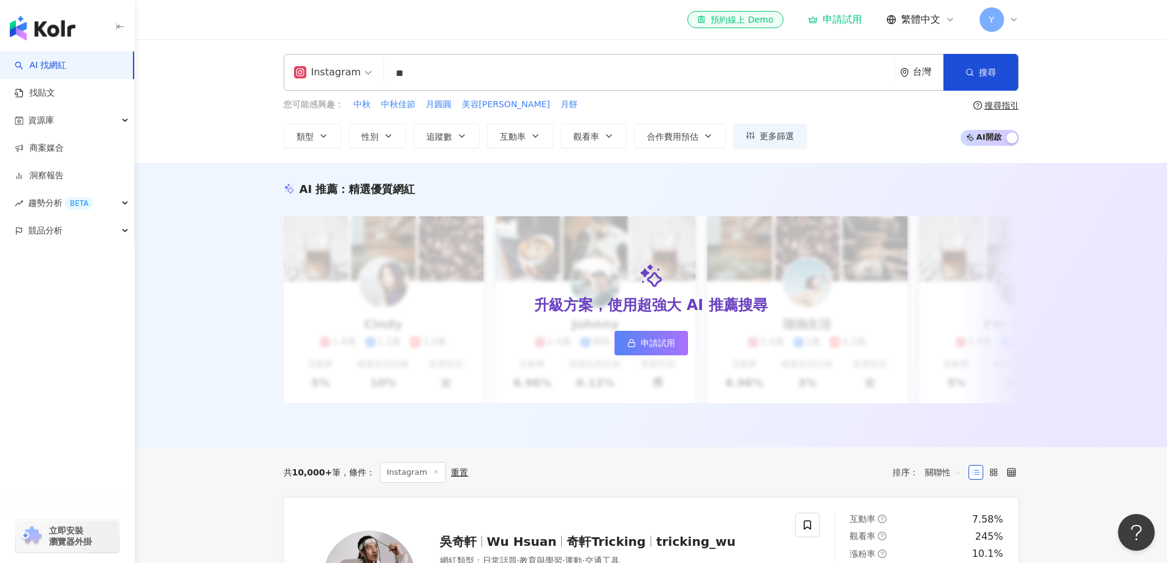
type input "*"
click at [327, 136] on icon "button" at bounding box center [324, 136] width 10 height 10
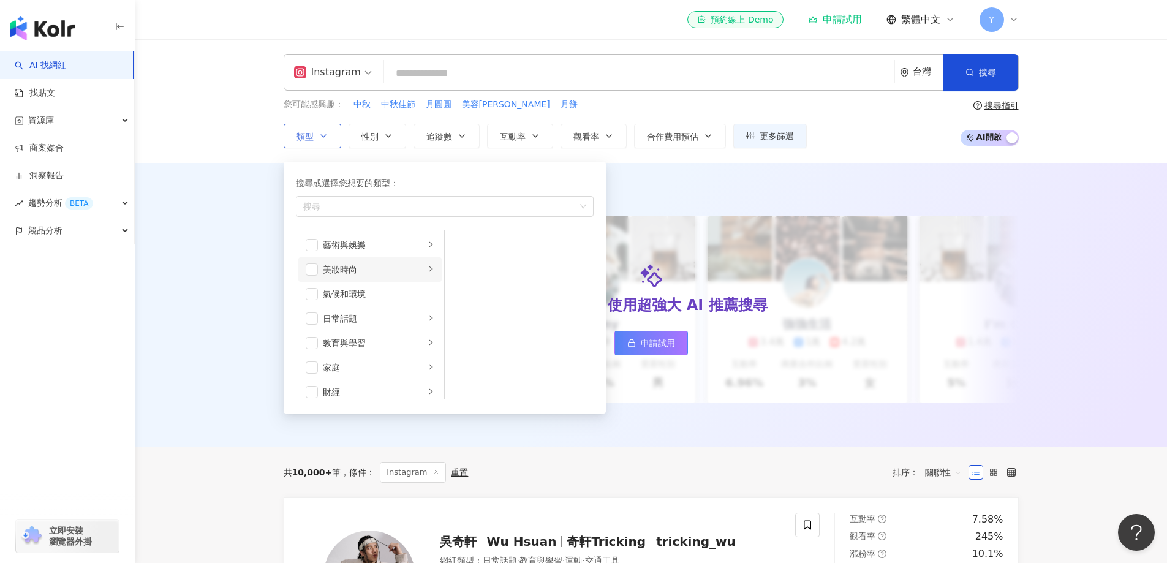
click at [404, 270] on div "美妝時尚" at bounding box center [374, 269] width 102 height 13
click at [487, 337] on div "醫美" at bounding box center [528, 334] width 112 height 13
click at [989, 81] on button "搜尋" at bounding box center [980, 72] width 75 height 37
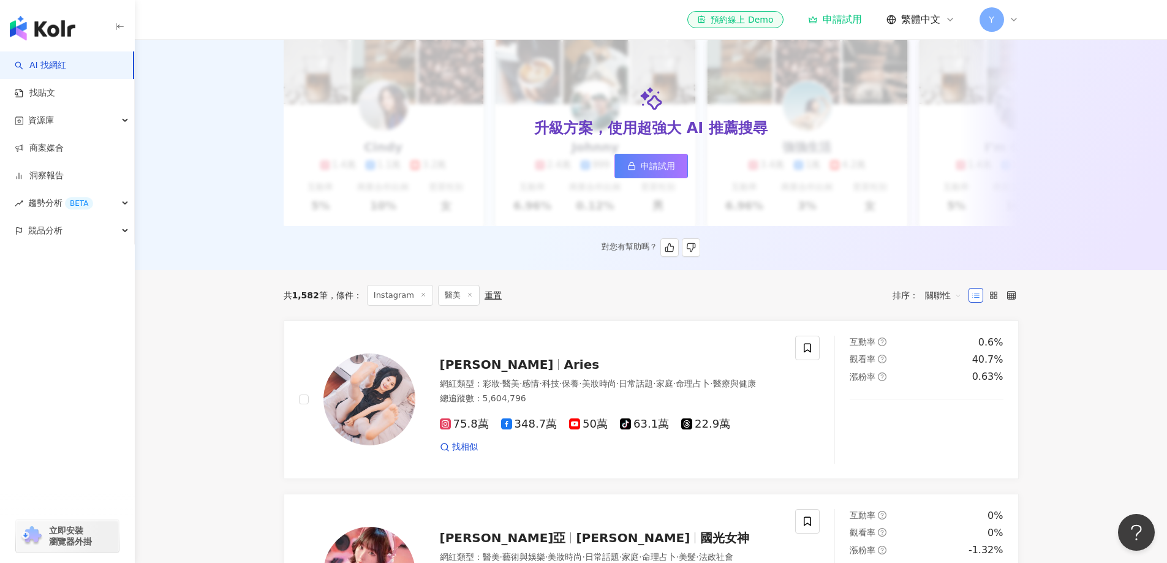
scroll to position [125, 0]
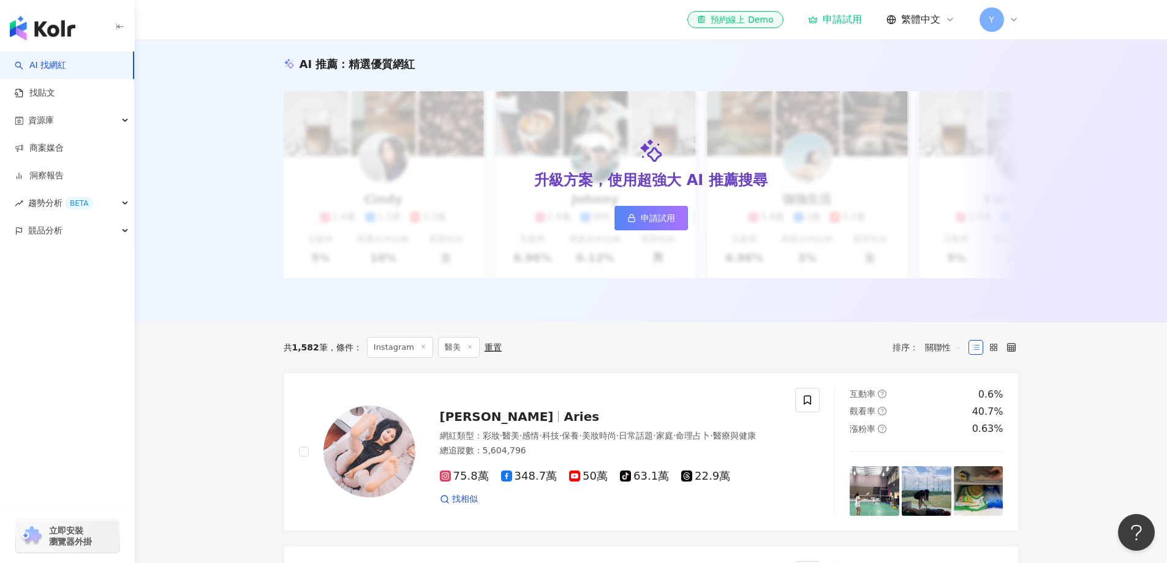
click at [488, 352] on div "重置" at bounding box center [493, 347] width 17 height 10
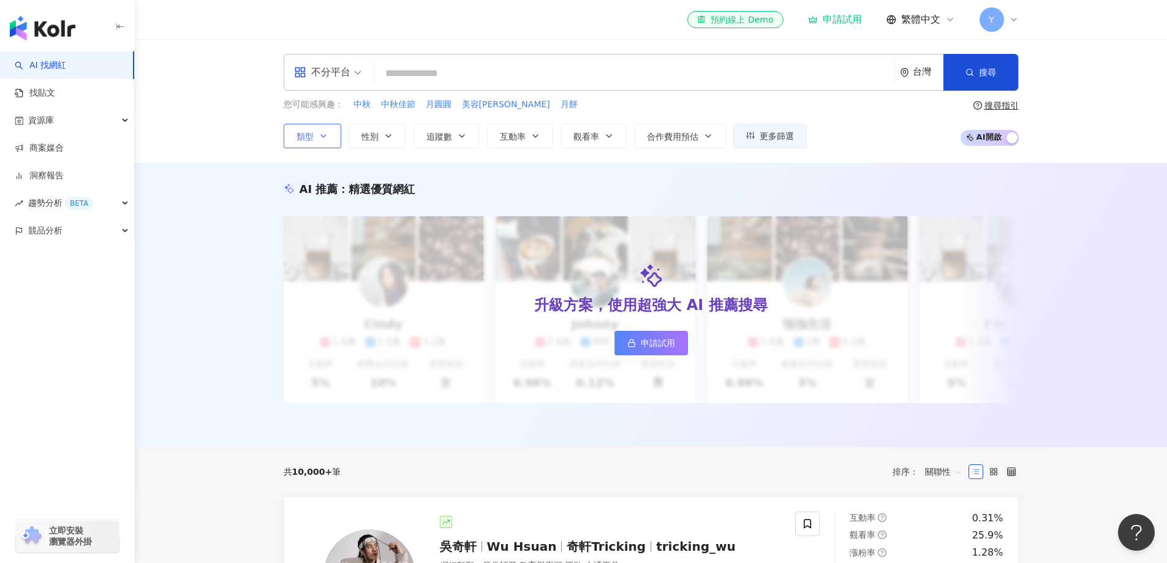
click at [320, 139] on icon "button" at bounding box center [324, 136] width 10 height 10
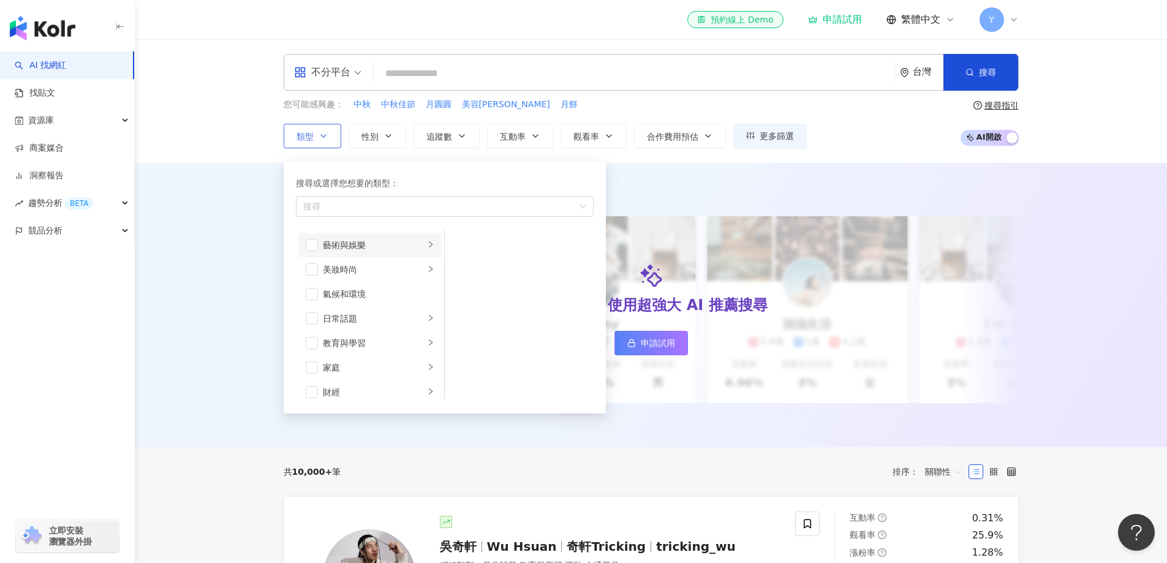
click at [355, 248] on div "藝術與娛樂" at bounding box center [374, 244] width 102 height 13
click at [395, 267] on div "美妝時尚" at bounding box center [374, 269] width 102 height 13
click at [479, 348] on div "醫美" at bounding box center [528, 342] width 112 height 13
click at [393, 149] on div "不分平台 台灣 搜尋 d64616b7-58c8-4b00-9d69-19f67c50902d Hkjosie 中日韓團購優惠【學生店】 10,466 追蹤者…" at bounding box center [651, 101] width 1032 height 124
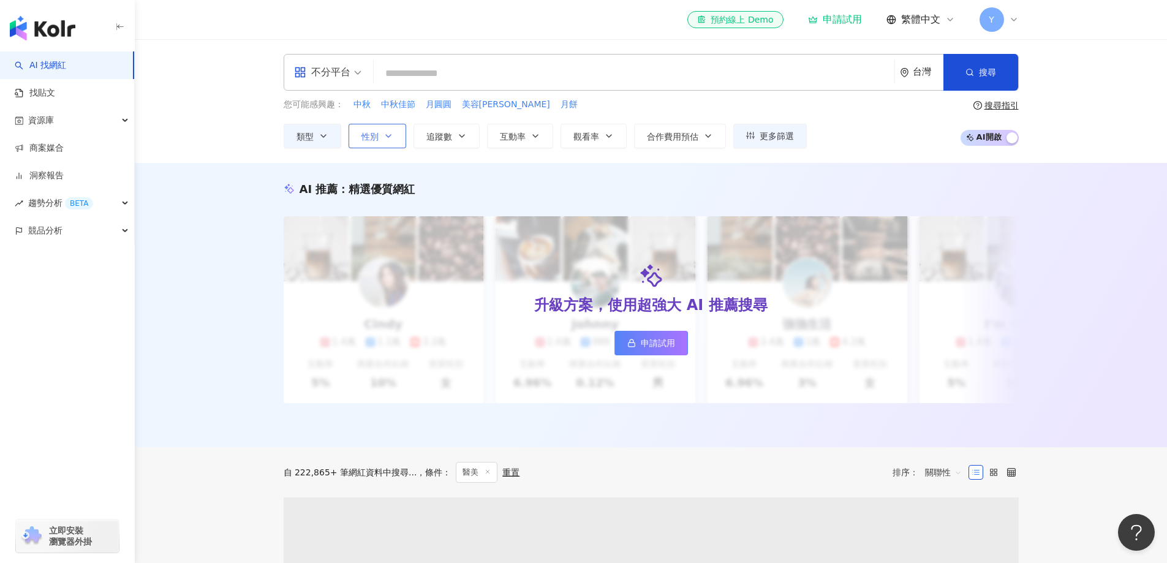
click at [391, 140] on icon "button" at bounding box center [389, 136] width 10 height 10
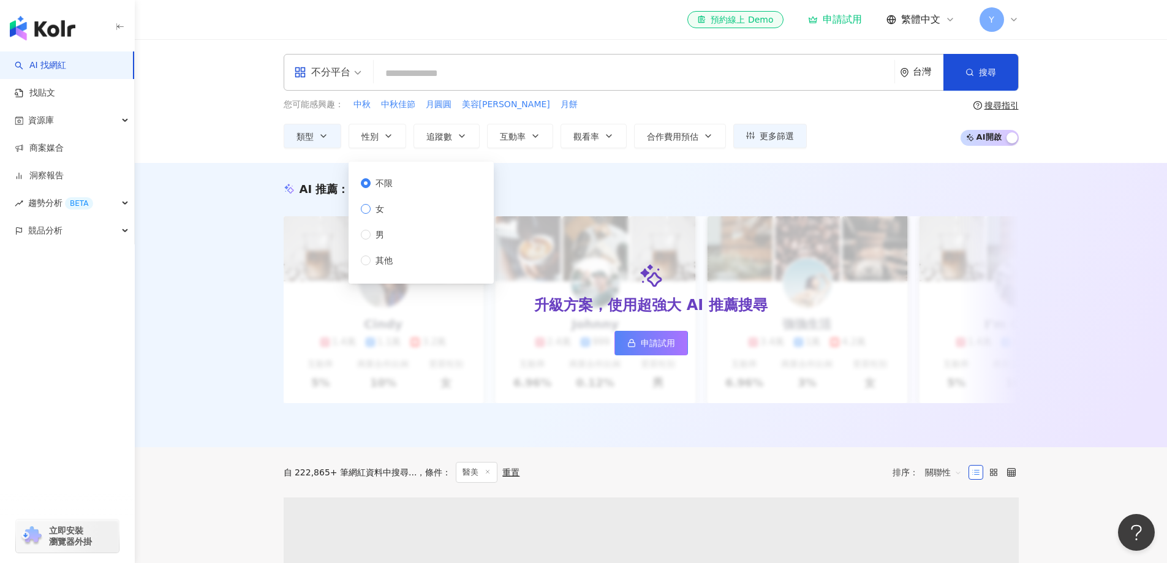
click at [393, 215] on label "女" at bounding box center [379, 208] width 37 height 13
click at [434, 139] on span "追蹤數" at bounding box center [439, 137] width 26 height 10
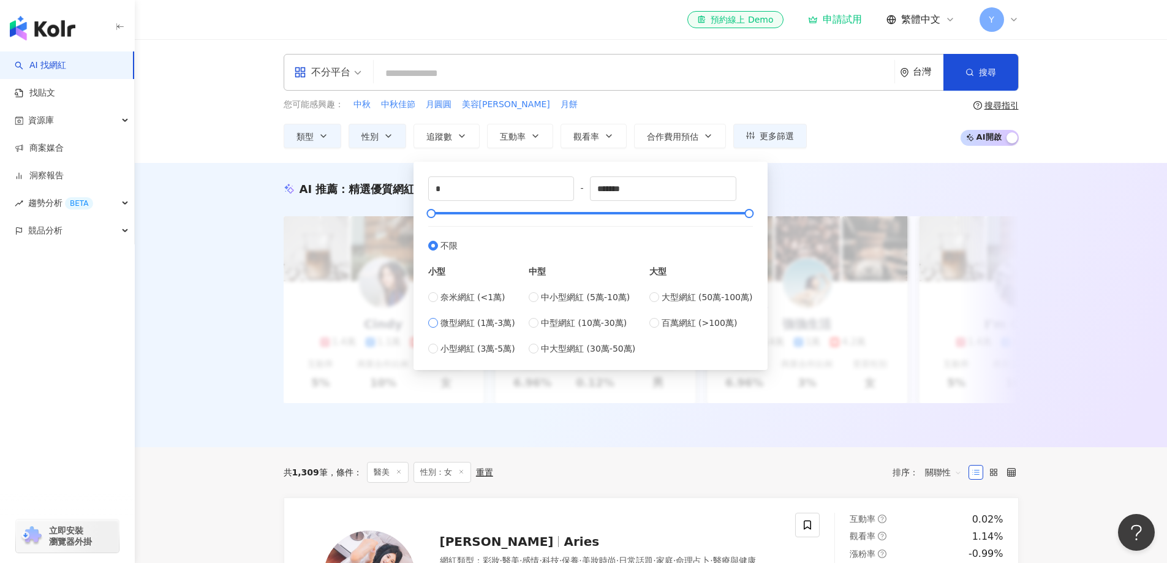
click at [474, 329] on span "微型網紅 (1萬-3萬)" at bounding box center [477, 322] width 75 height 13
type input "*****"
click at [468, 138] on button "追蹤數" at bounding box center [447, 136] width 66 height 25
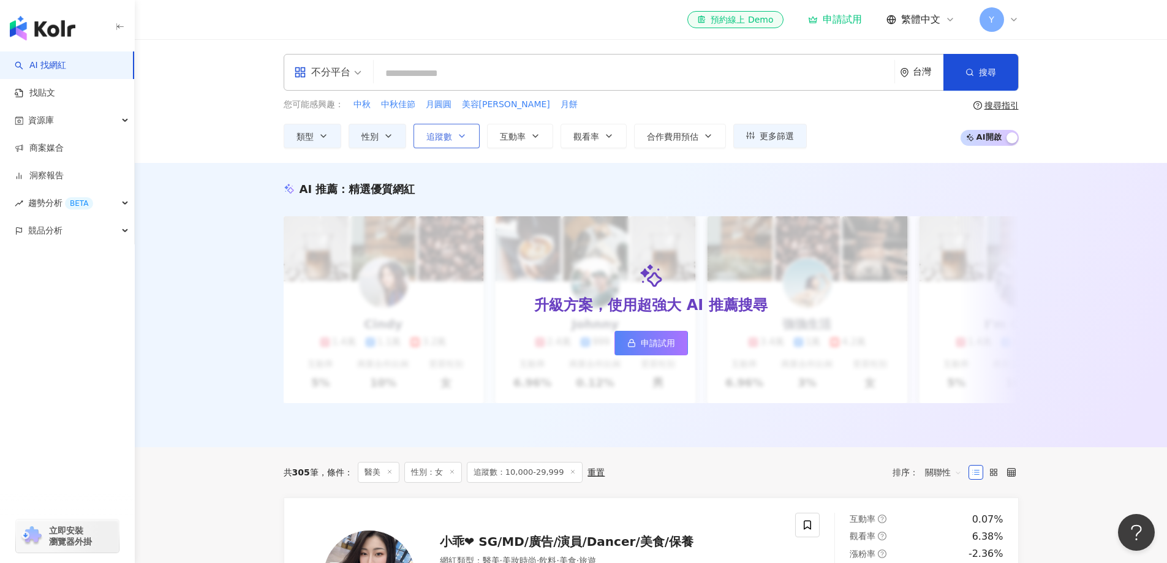
click at [445, 138] on span "追蹤數" at bounding box center [439, 137] width 26 height 10
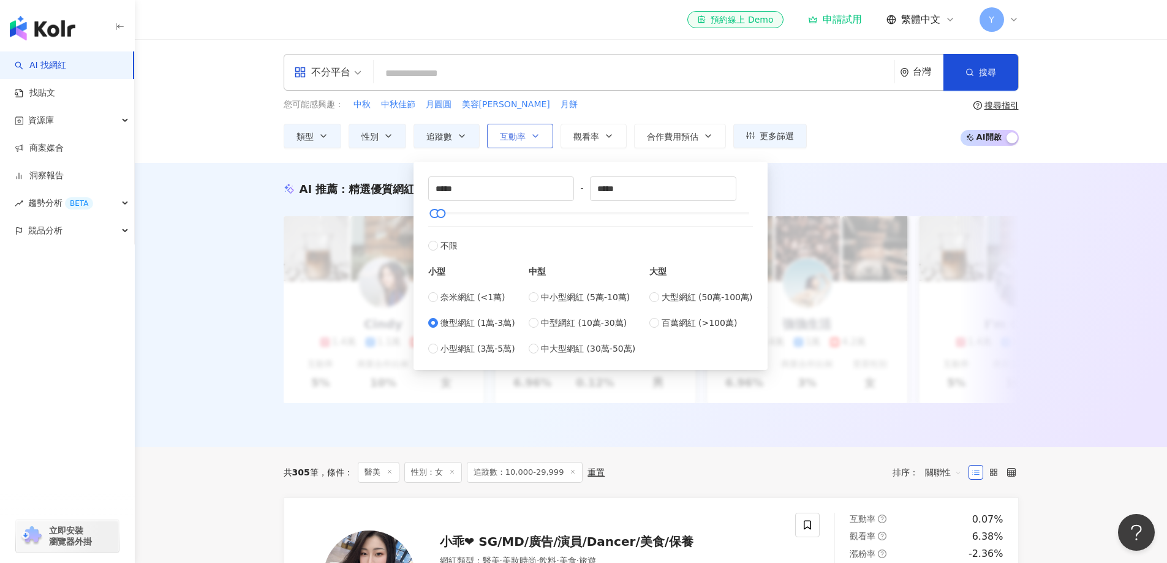
click at [529, 142] on button "互動率" at bounding box center [520, 136] width 66 height 25
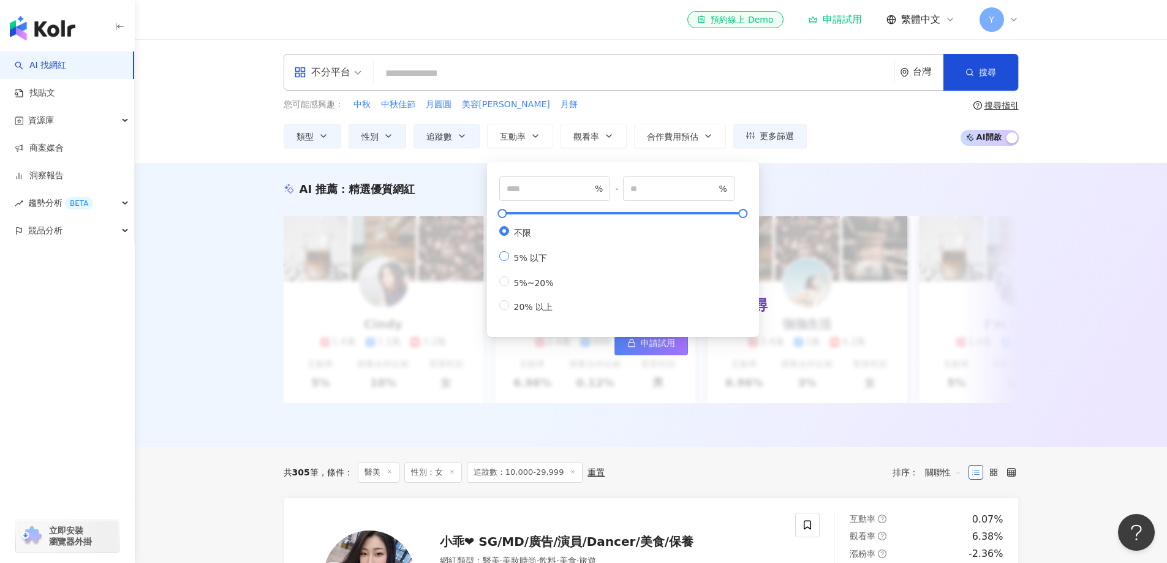
click at [535, 259] on span "5% 以下" at bounding box center [530, 258] width 43 height 10
type input "*"
click at [539, 288] on span "5%~20%" at bounding box center [534, 283] width 50 height 10
type input "*"
type input "**"
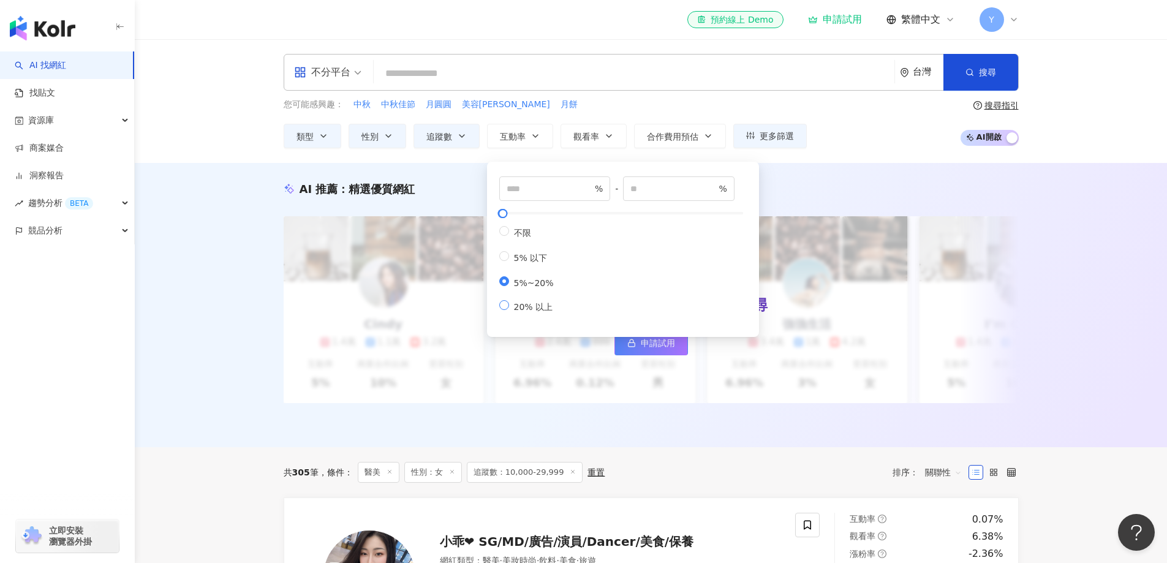
click at [534, 312] on span "20% 以上" at bounding box center [533, 307] width 49 height 10
type input "**"
click at [519, 137] on span "互動率" at bounding box center [513, 137] width 26 height 10
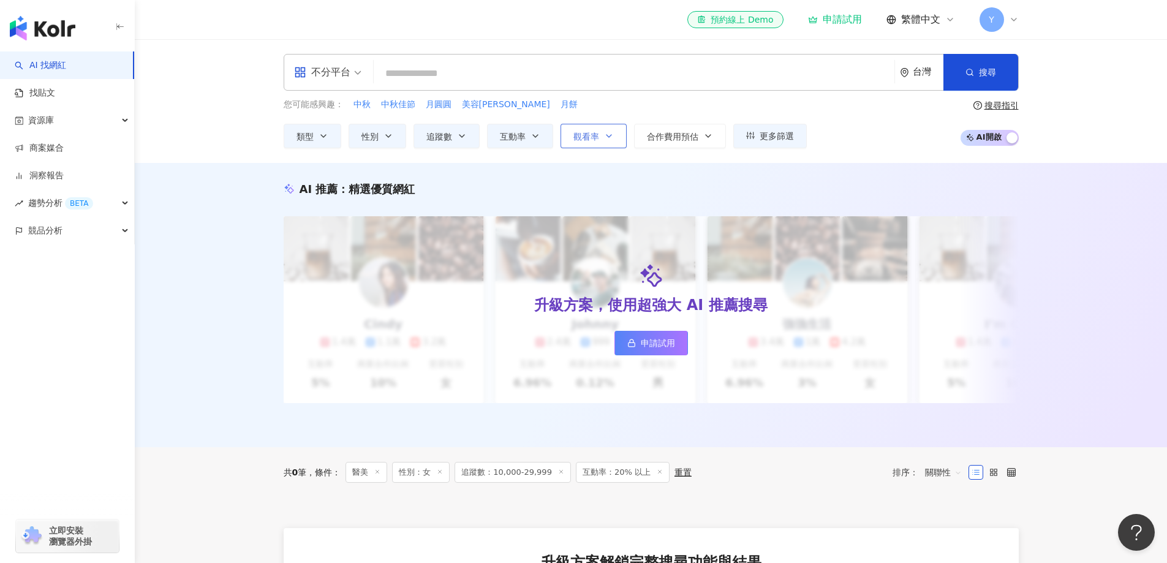
click at [602, 138] on button "觀看率" at bounding box center [594, 136] width 66 height 25
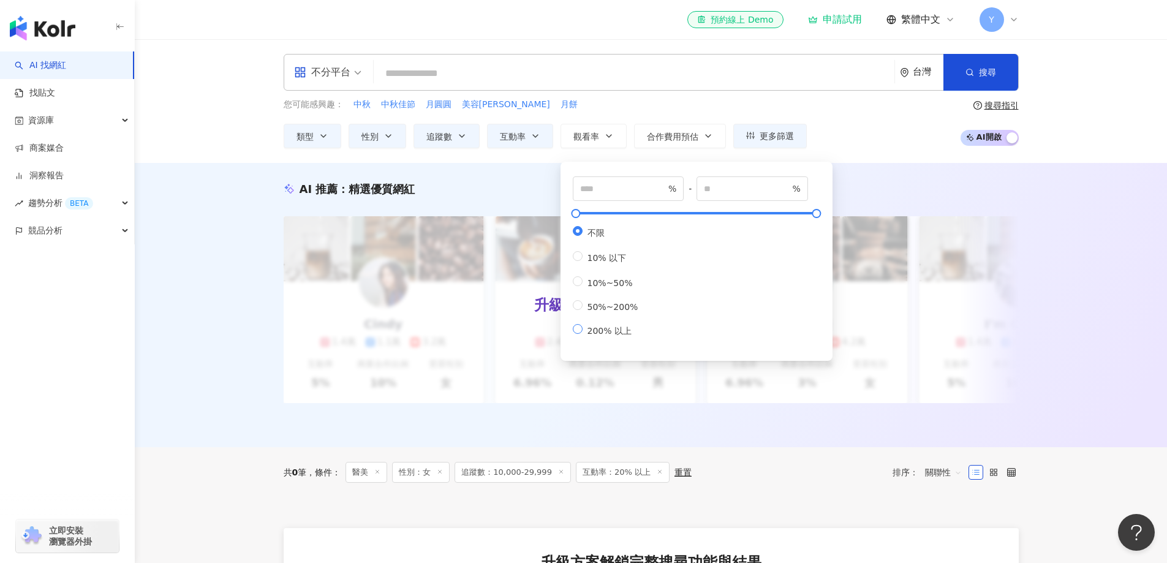
click at [618, 336] on span "200% 以上" at bounding box center [610, 331] width 54 height 10
type input "***"
click at [675, 135] on span "合作費用預估" at bounding box center [672, 137] width 51 height 10
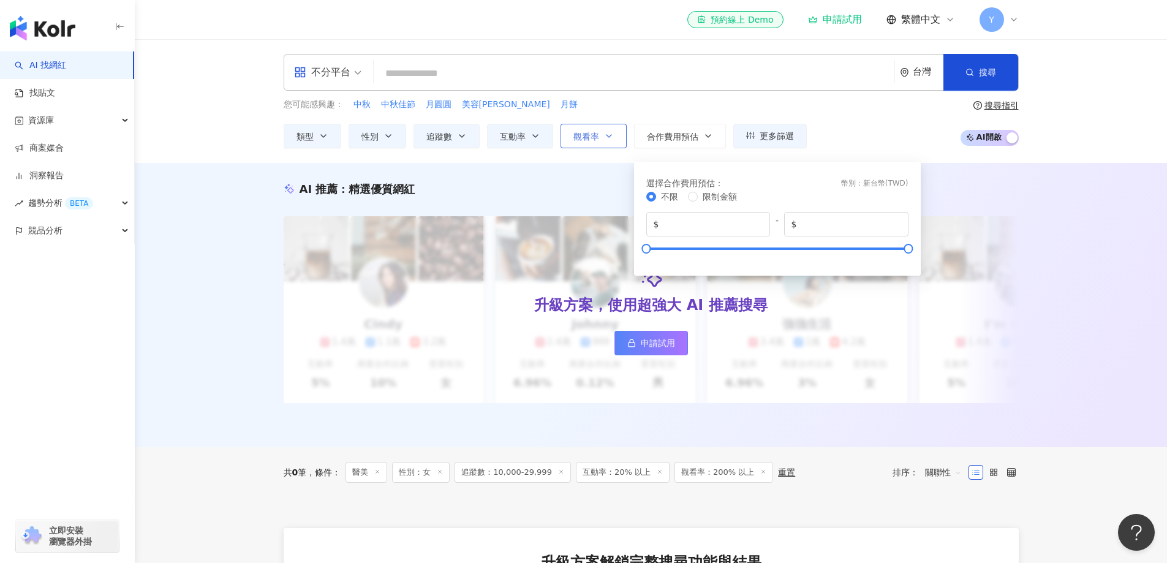
click at [605, 132] on icon "button" at bounding box center [609, 136] width 10 height 10
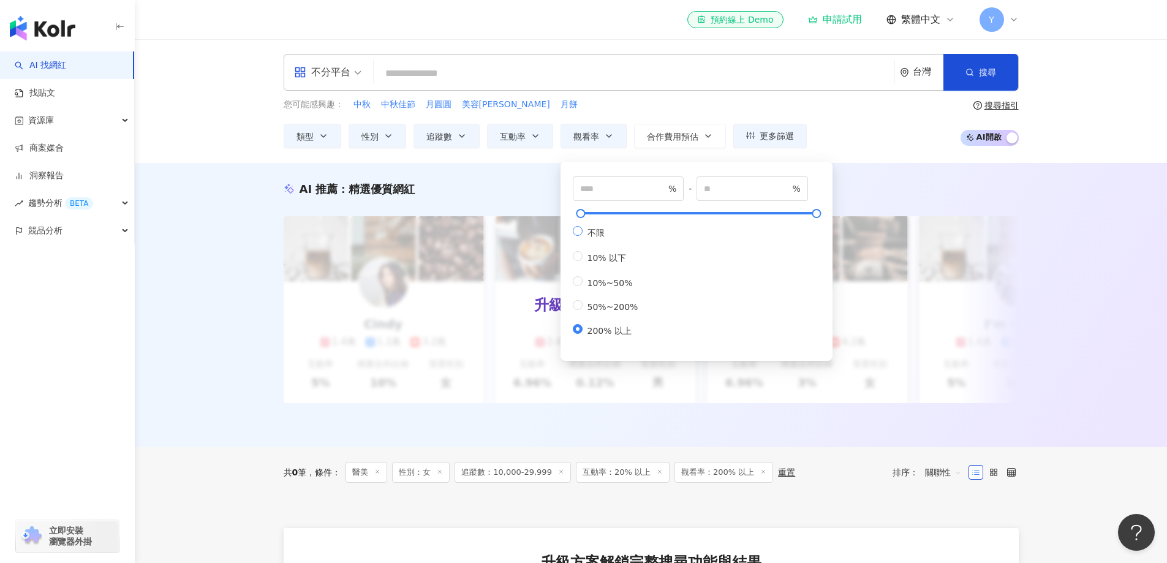
click at [593, 237] on span "不限" at bounding box center [596, 233] width 27 height 10
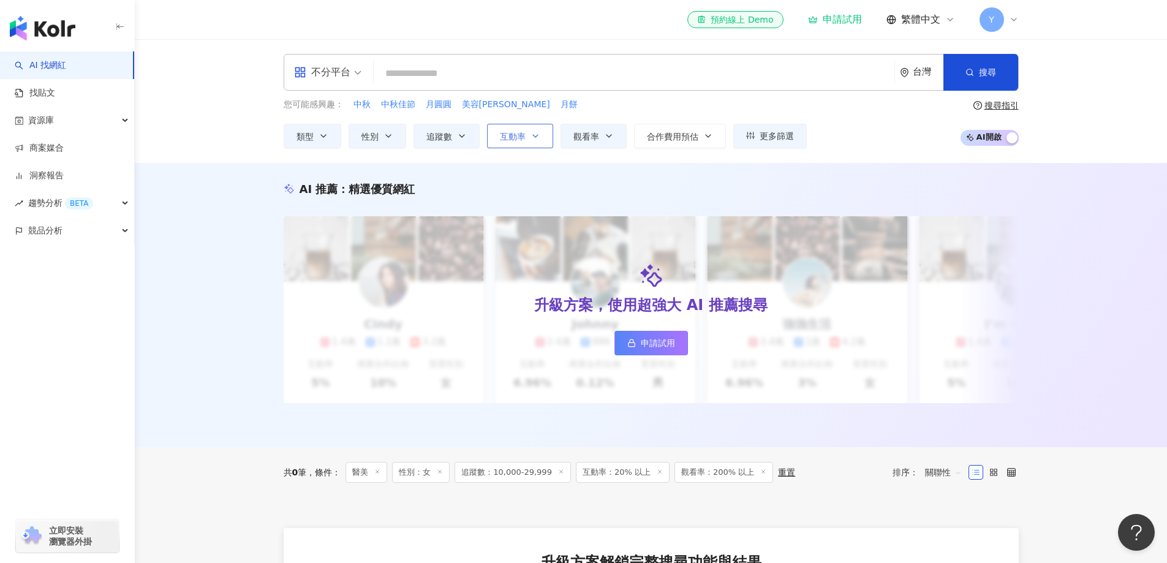
click at [533, 142] on button "互動率" at bounding box center [520, 136] width 66 height 25
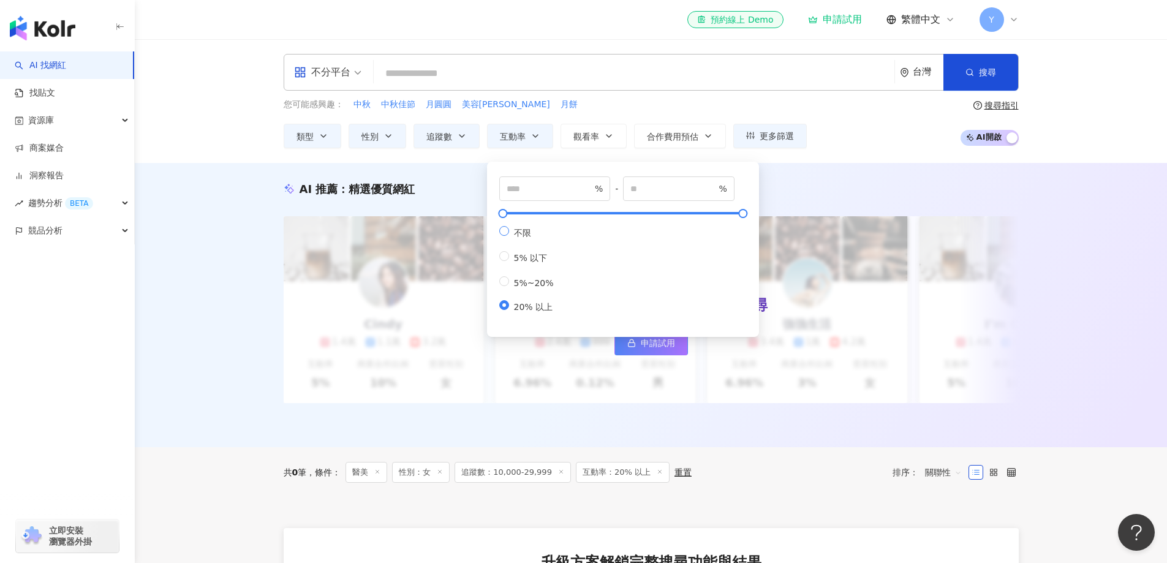
click at [515, 233] on span "不限" at bounding box center [522, 233] width 27 height 10
click at [855, 142] on div "您可能感興趣： 中秋 中秋佳節 月圓圓 美容柚香澡 月餅 類型 性別 追蹤數 互動率 觀看率 合作費用預估 更多篩選 不限 女 男 其他 ***** - **…" at bounding box center [651, 123] width 735 height 50
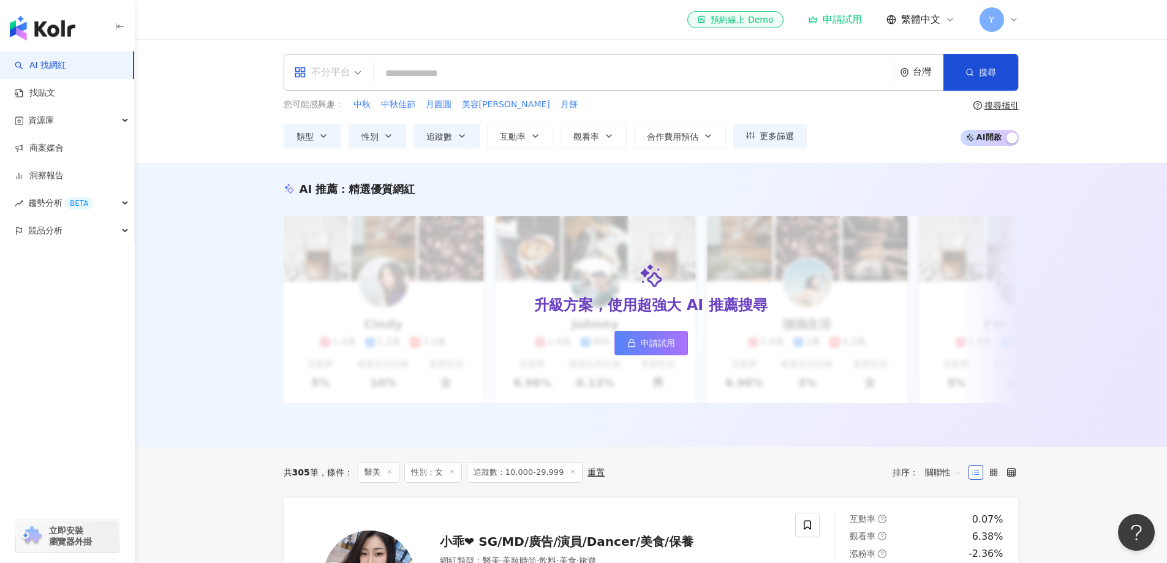
click at [332, 77] on div "不分平台" at bounding box center [322, 72] width 56 height 20
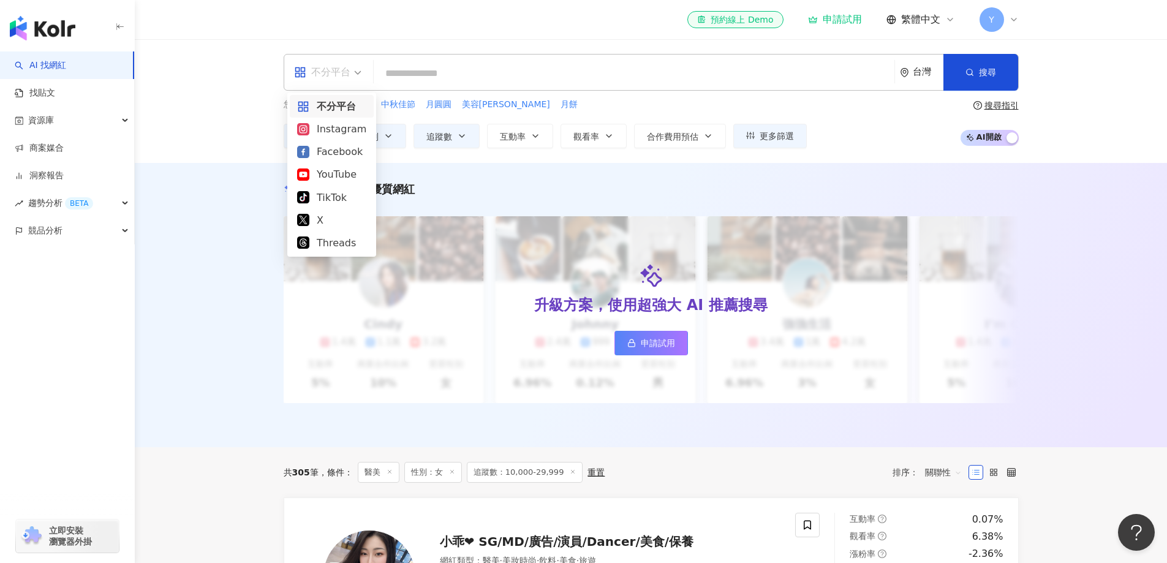
click at [348, 107] on div "不分平台" at bounding box center [331, 106] width 69 height 15
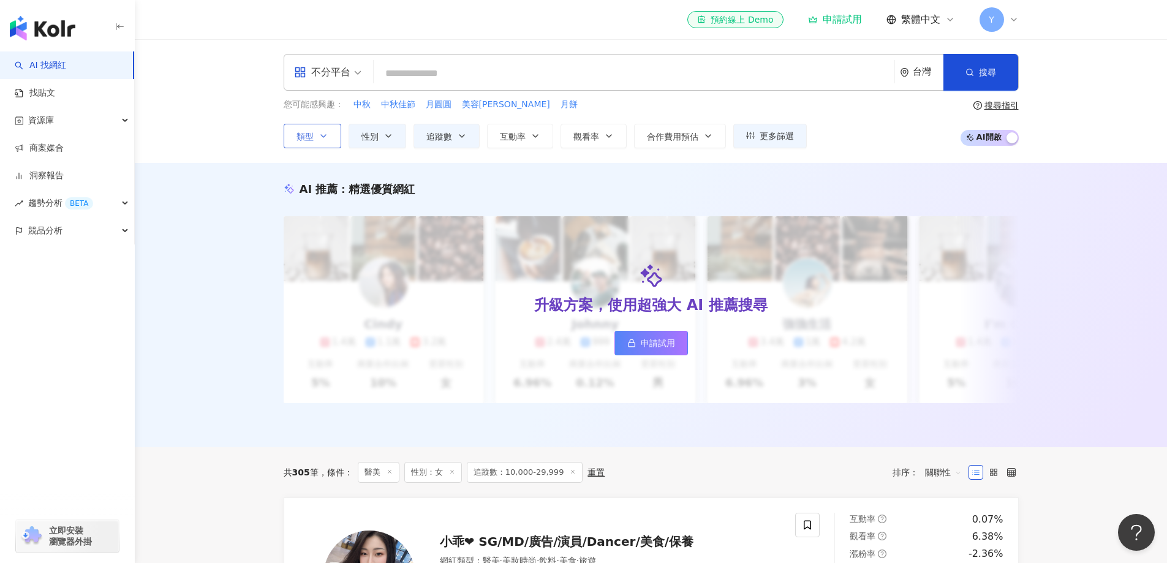
click at [321, 140] on icon "button" at bounding box center [324, 136] width 10 height 10
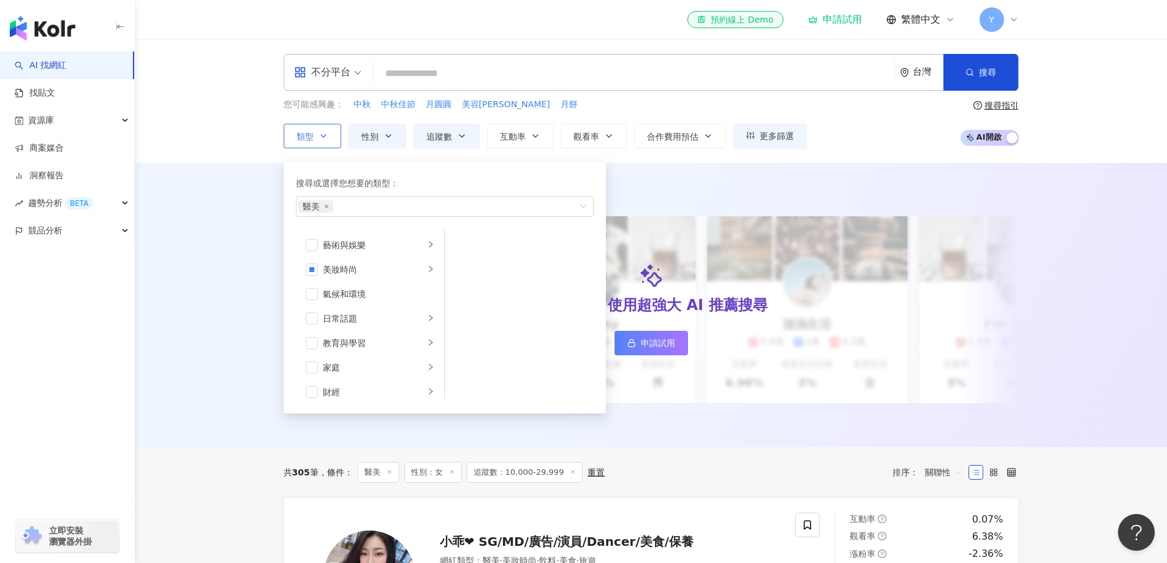
click at [328, 140] on button "類型 搜尋或選擇您想要的類型： 醫美 藝術與娛樂 美妝時尚 氣候和環境 日常話題 教育與學習 家庭 財經 美食 命理占卜 遊戲 法政社會 生活風格 影視娛樂 …" at bounding box center [313, 136] width 58 height 25
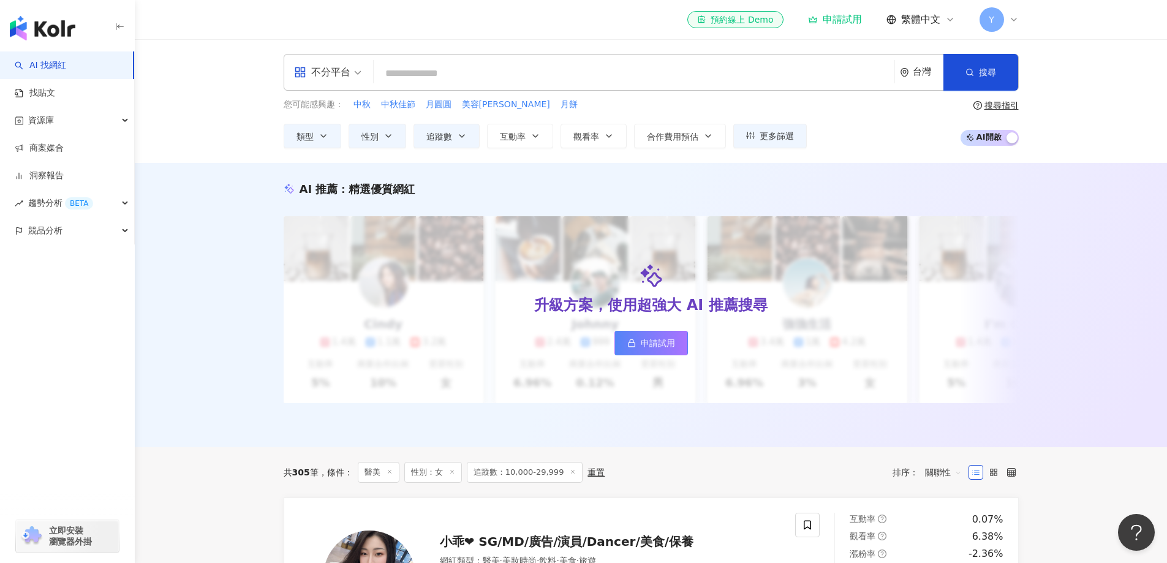
click at [1007, 138] on div "button" at bounding box center [1012, 139] width 11 height 16
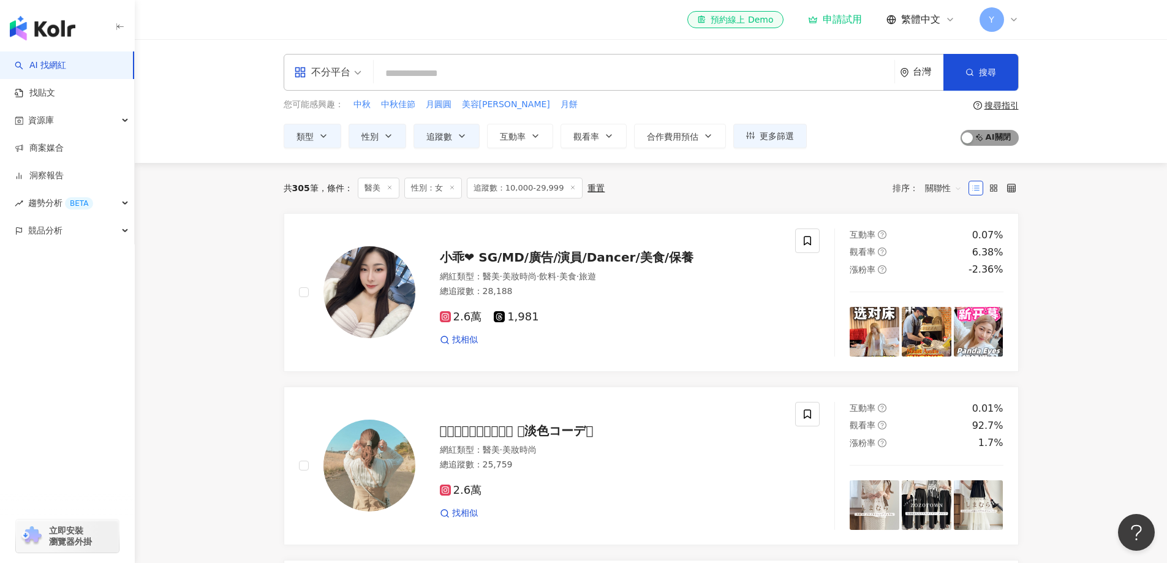
click at [1007, 139] on span "AI 開啟 AI 關閉" at bounding box center [990, 138] width 58 height 16
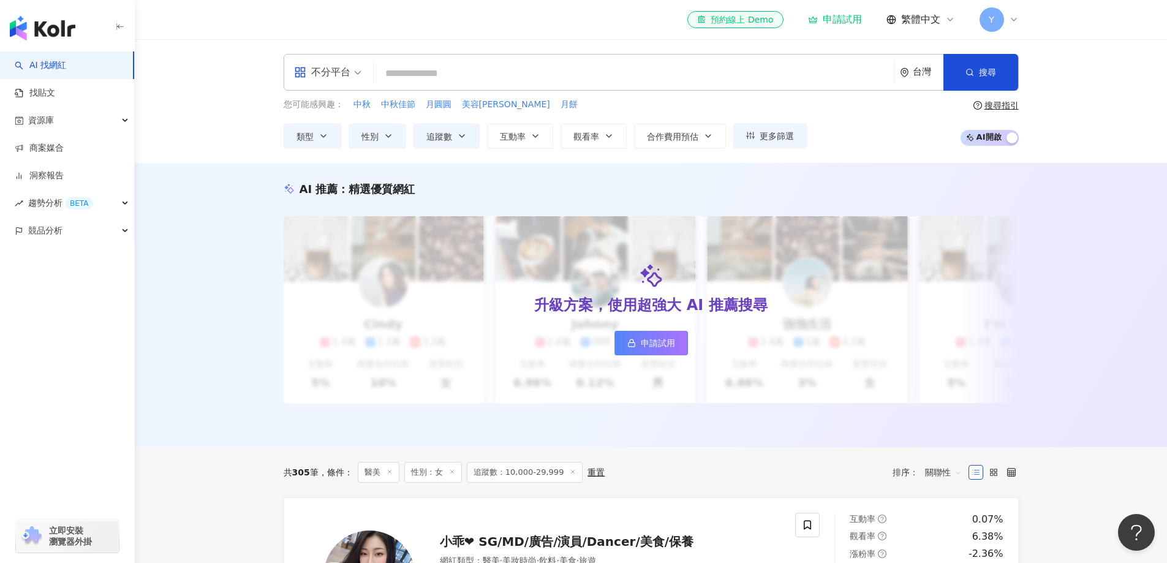
click at [1007, 139] on div "button" at bounding box center [1012, 139] width 11 height 16
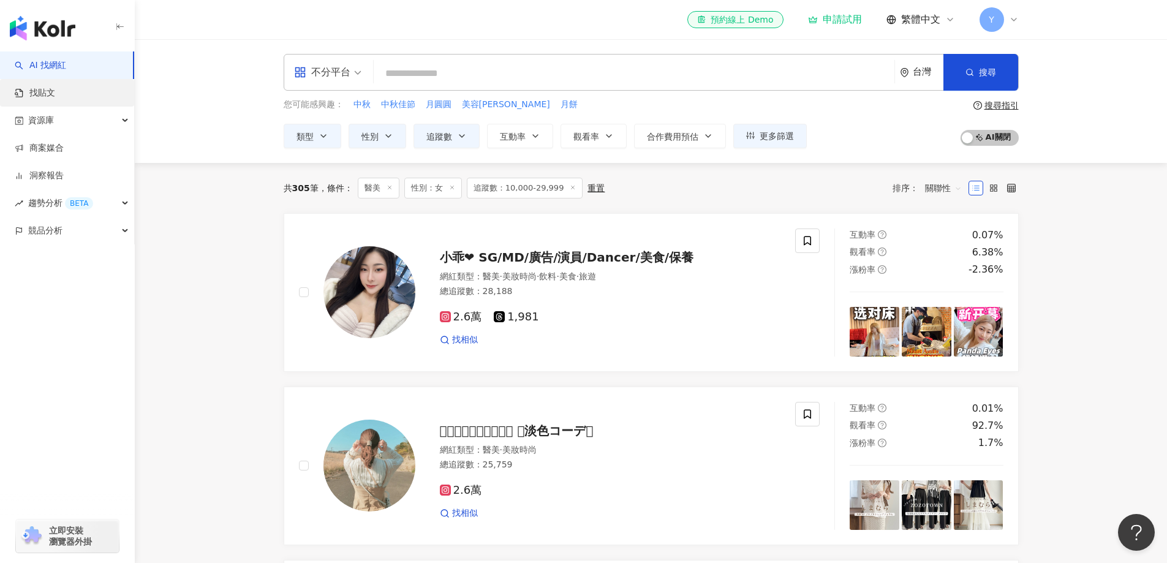
click at [55, 97] on link "找貼文" at bounding box center [35, 93] width 40 height 12
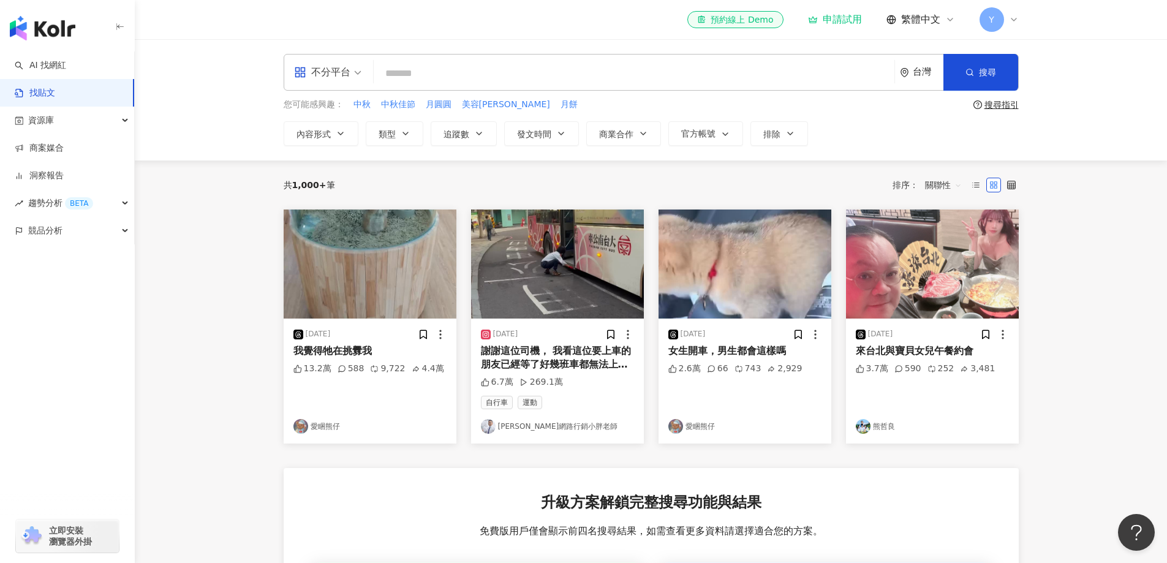
click at [426, 74] on input "search" at bounding box center [634, 73] width 511 height 26
type input "*"
type input "***"
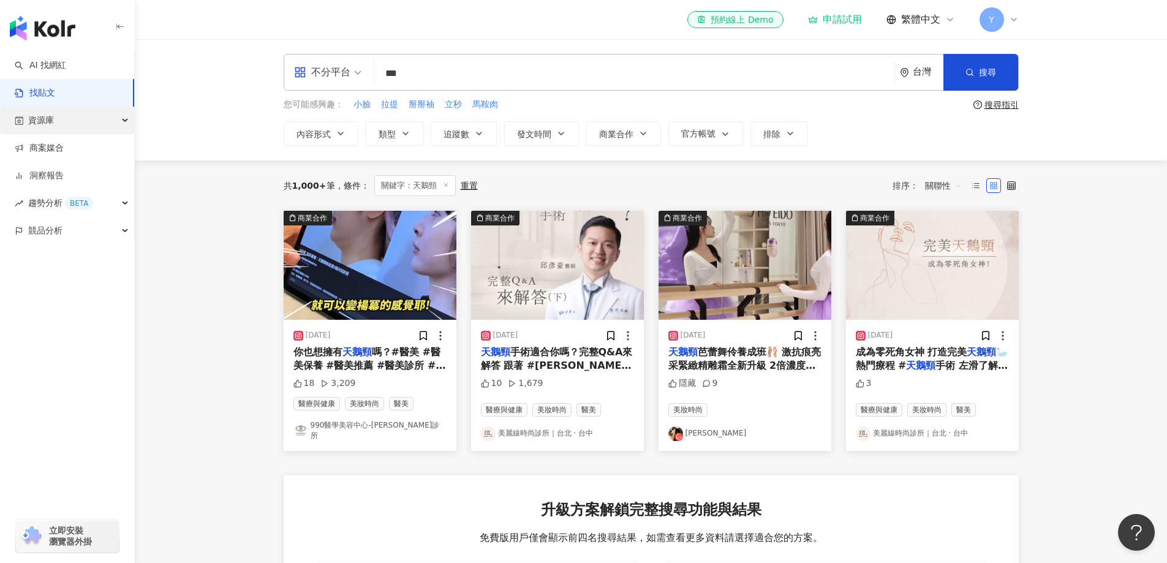
click at [68, 131] on div "資源庫" at bounding box center [67, 121] width 134 height 28
click at [64, 233] on link "商案媒合" at bounding box center [39, 231] width 49 height 12
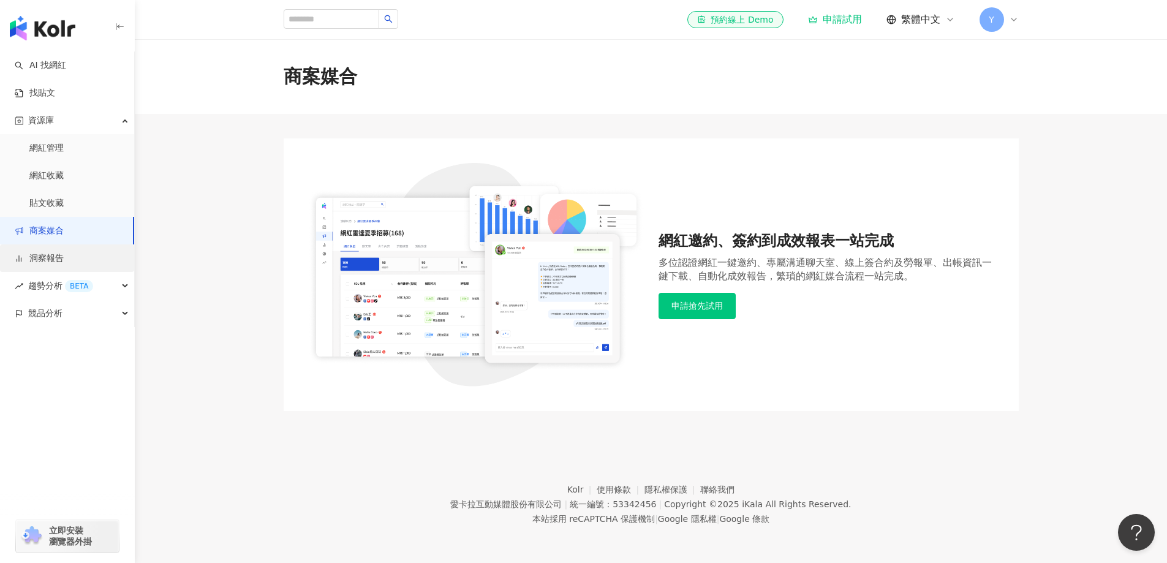
click at [64, 265] on link "洞察報告" at bounding box center [39, 258] width 49 height 12
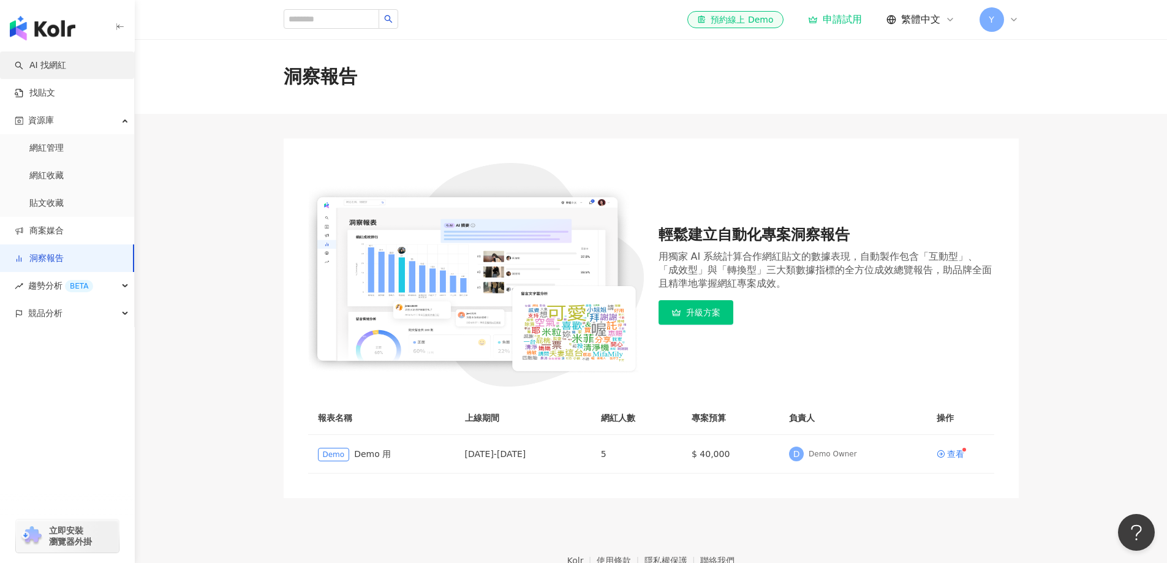
click at [54, 70] on link "AI 找網紅" at bounding box center [40, 65] width 51 height 12
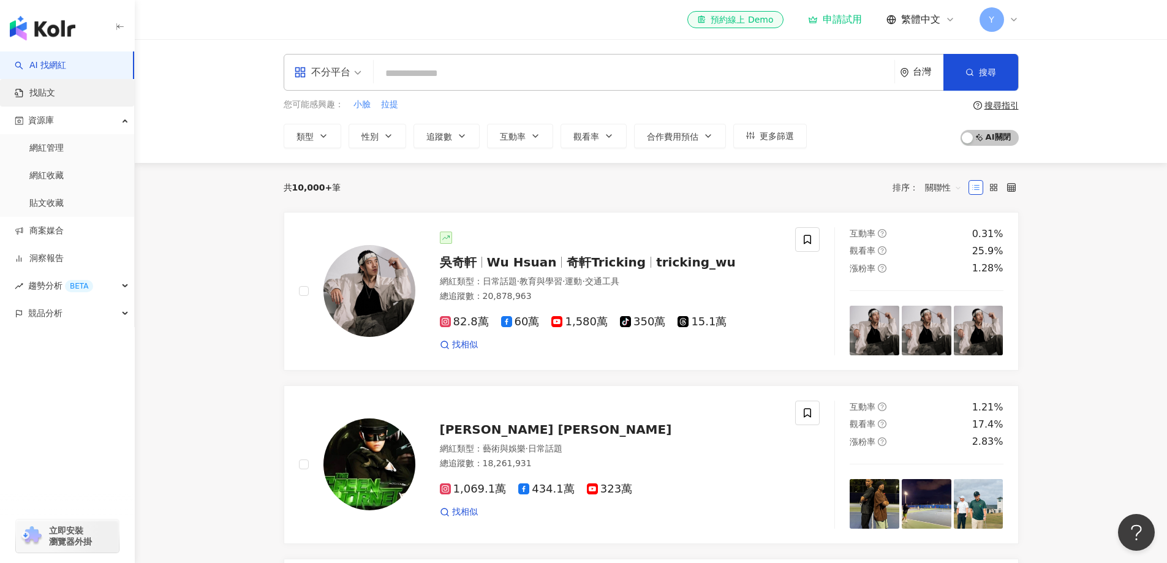
click at [55, 99] on link "找貼文" at bounding box center [35, 93] width 40 height 12
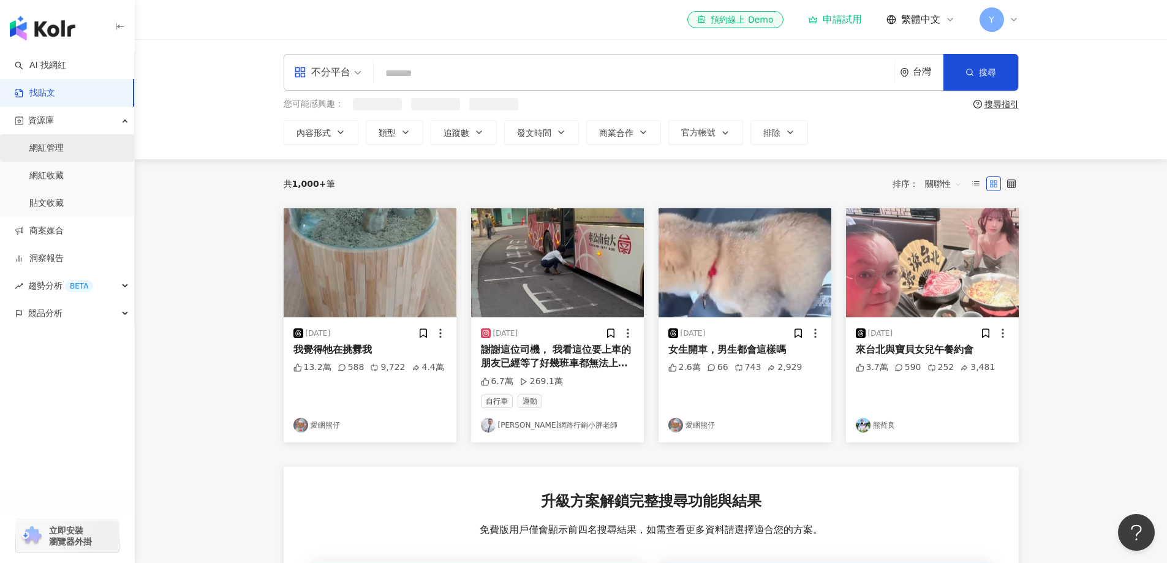
click at [64, 154] on link "網紅管理" at bounding box center [46, 148] width 34 height 12
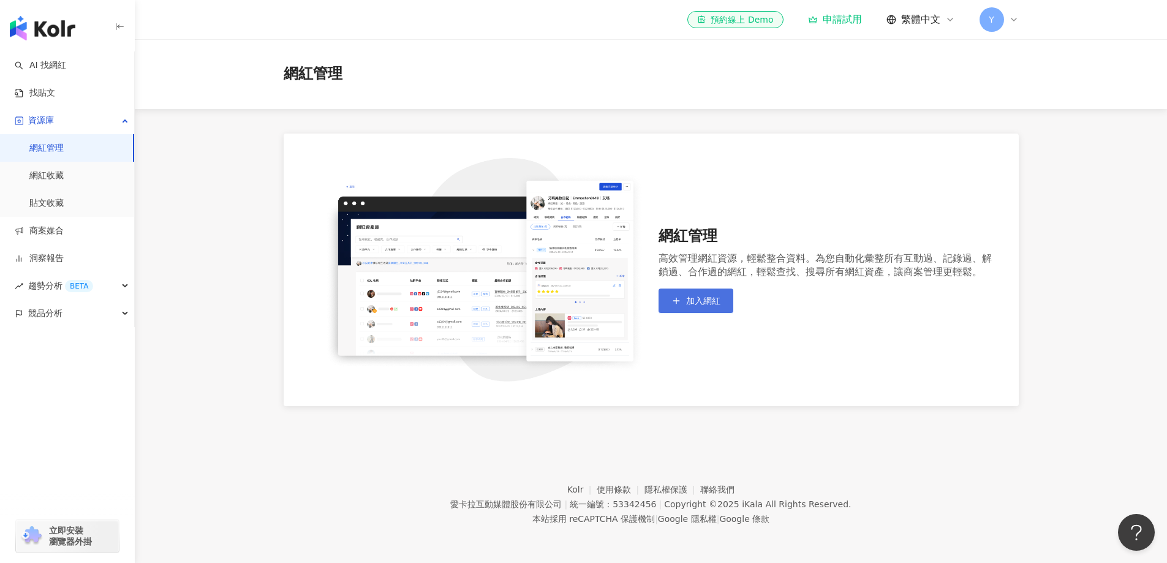
click at [685, 303] on button "加入網紅" at bounding box center [696, 301] width 75 height 25
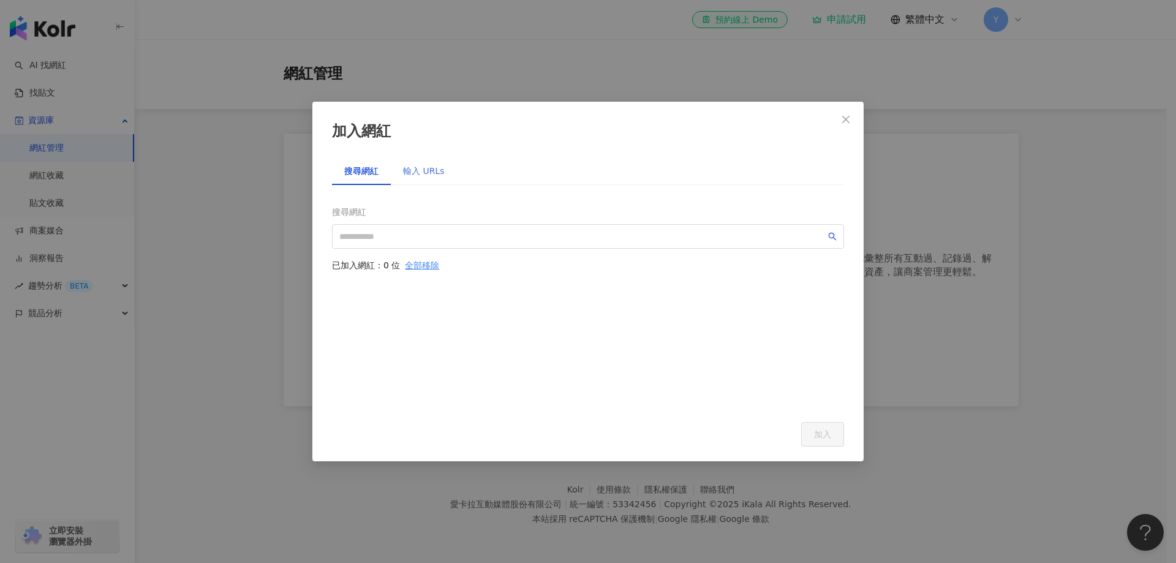
click at [414, 180] on div "輸入 URLs" at bounding box center [424, 171] width 66 height 28
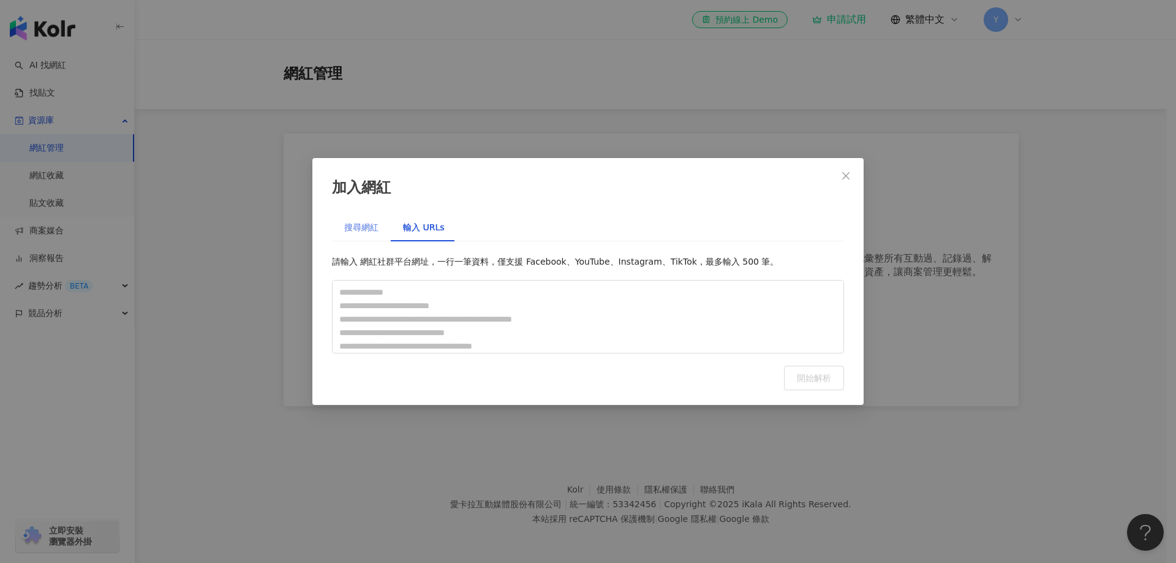
click at [352, 219] on div "搜尋網紅" at bounding box center [361, 227] width 59 height 28
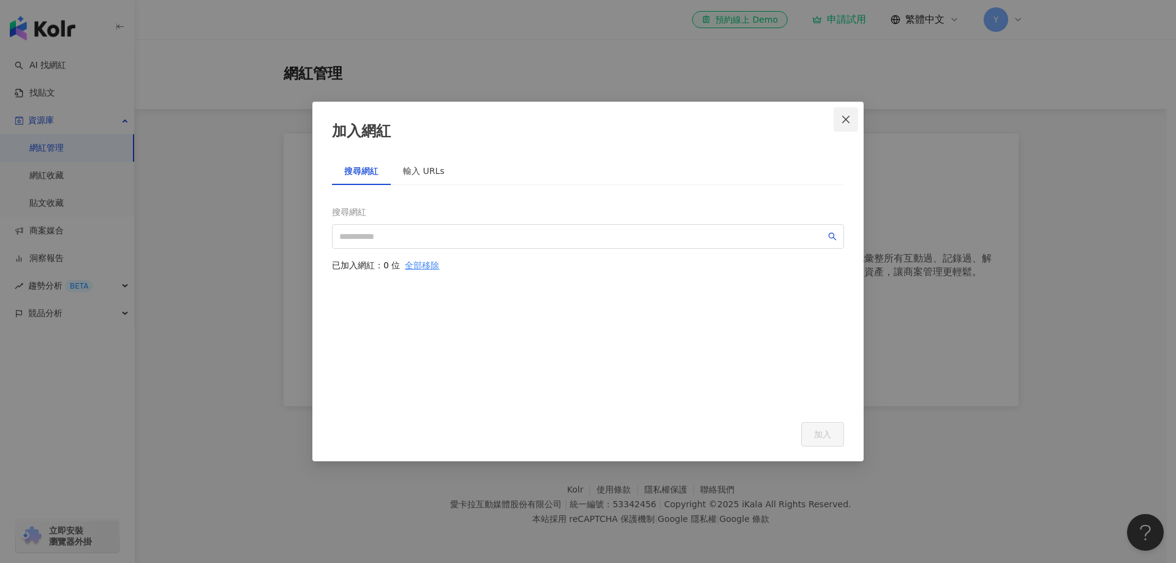
click at [838, 118] on span "Close" at bounding box center [846, 120] width 25 height 10
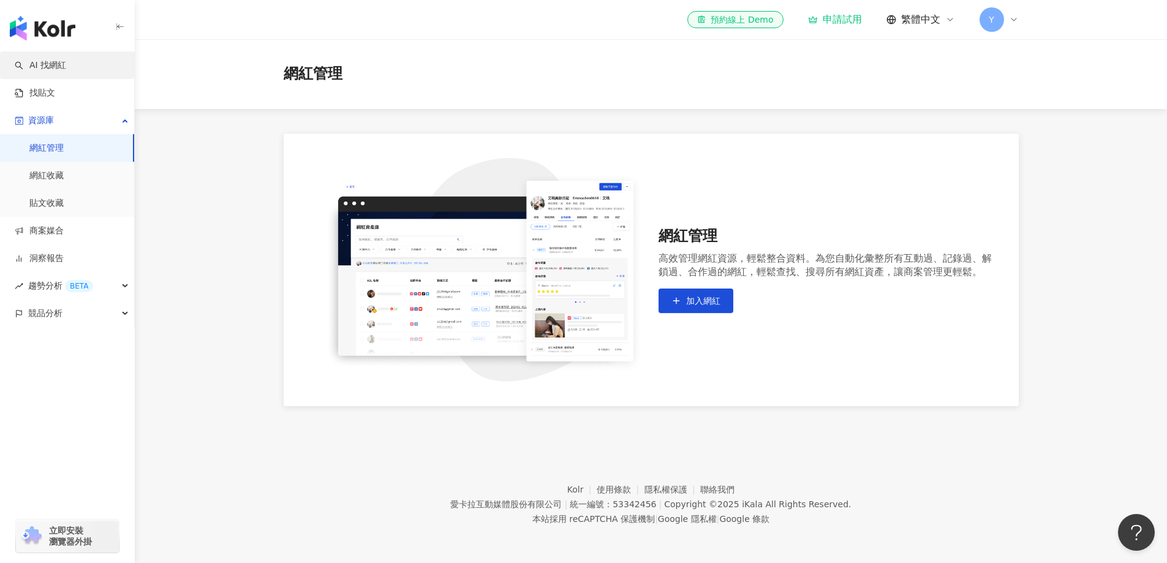
click at [30, 65] on link "AI 找網紅" at bounding box center [40, 65] width 51 height 12
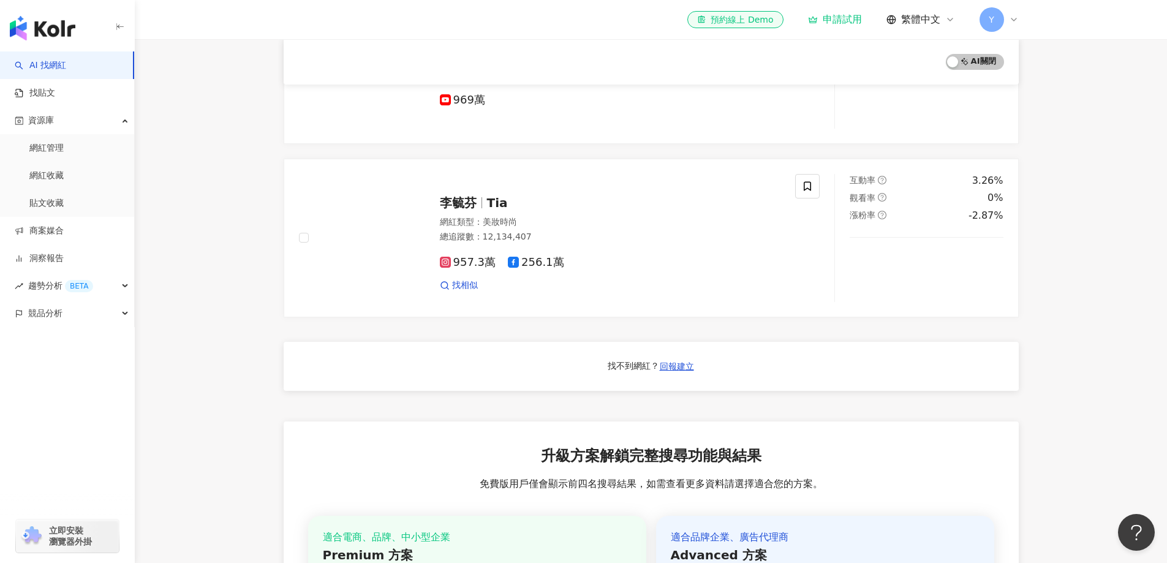
scroll to position [378, 0]
